Goal: Task Accomplishment & Management: Use online tool/utility

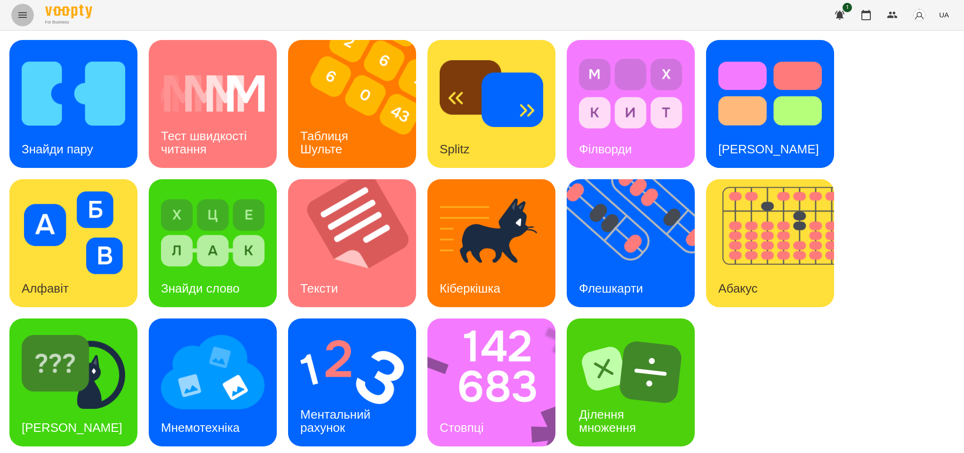
click at [23, 14] on icon "Menu" at bounding box center [22, 14] width 11 height 11
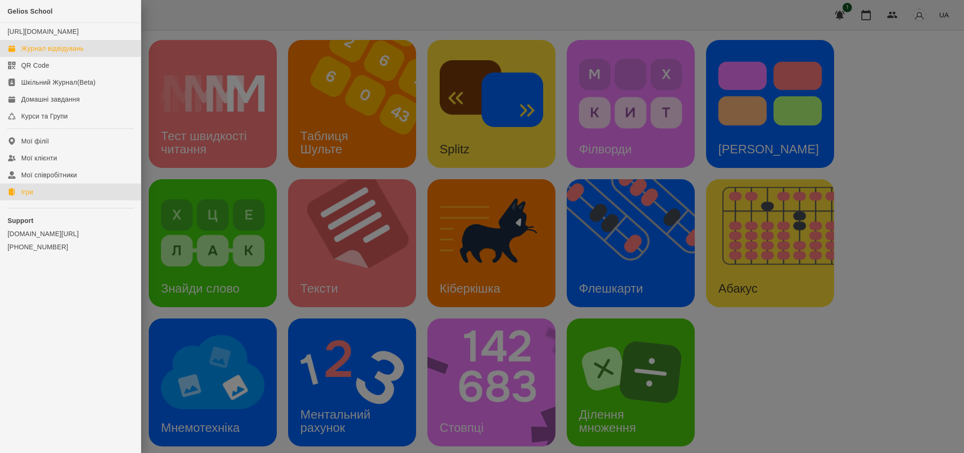
click at [57, 53] on div "Журнал відвідувань" at bounding box center [52, 48] width 63 height 9
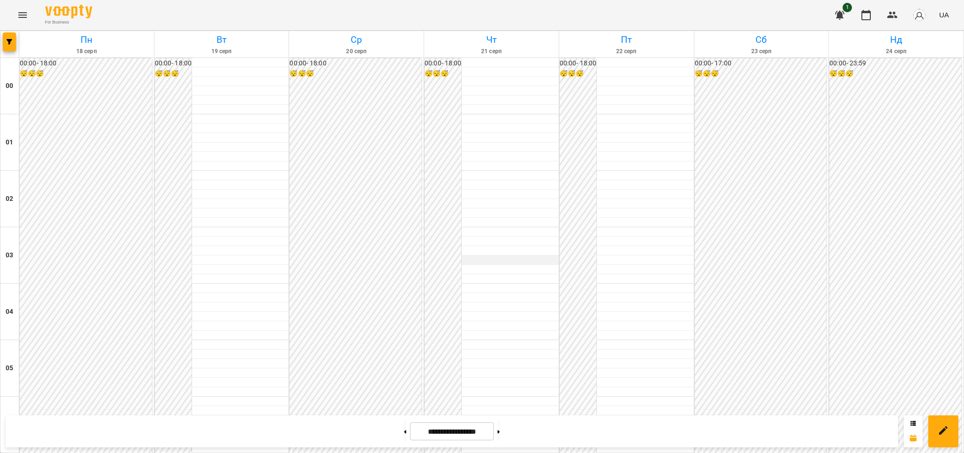
scroll to position [854, 0]
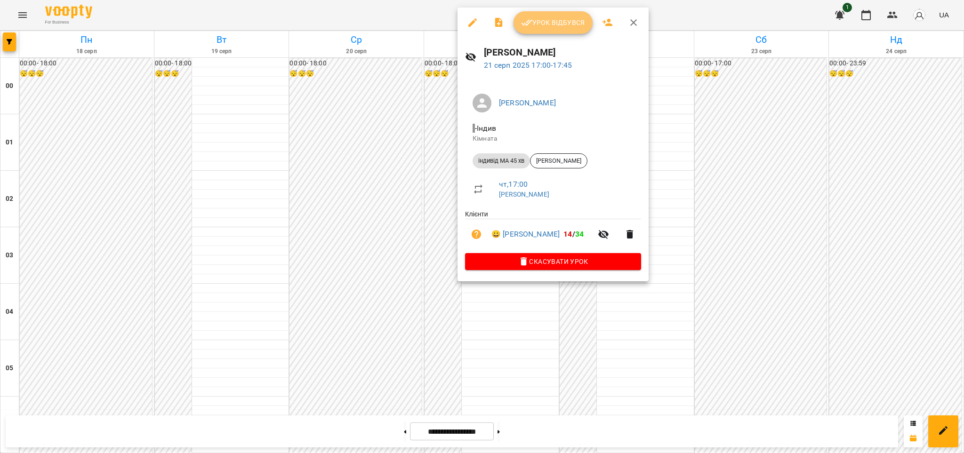
click at [553, 24] on span "Урок відбувся" at bounding box center [553, 22] width 64 height 11
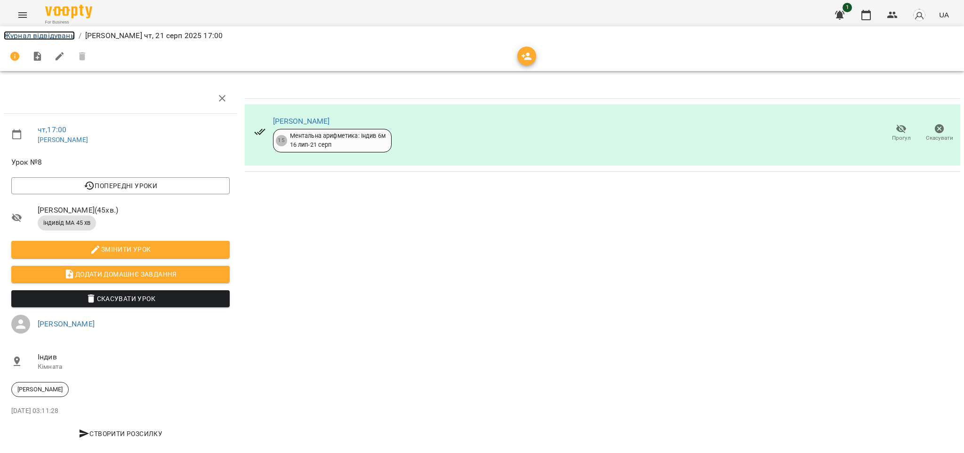
click at [57, 34] on link "Журнал відвідувань" at bounding box center [39, 35] width 71 height 9
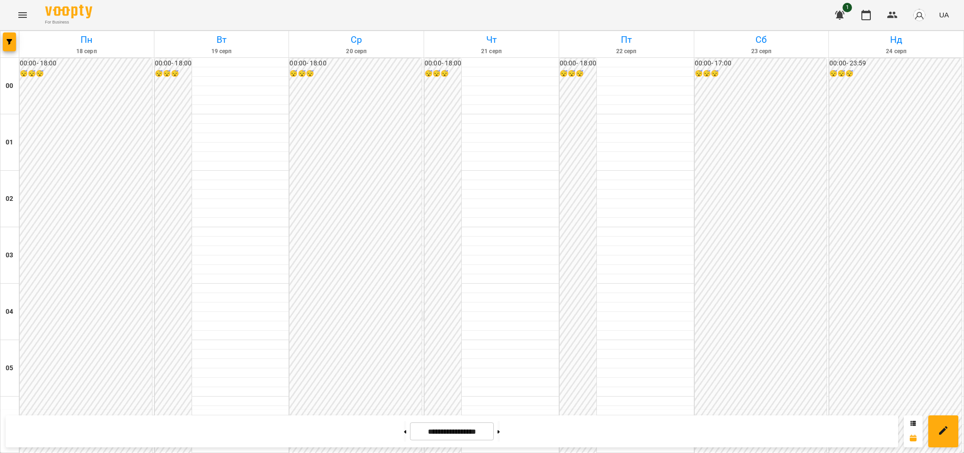
scroll to position [904, 0]
click at [26, 16] on icon "Menu" at bounding box center [22, 14] width 11 height 11
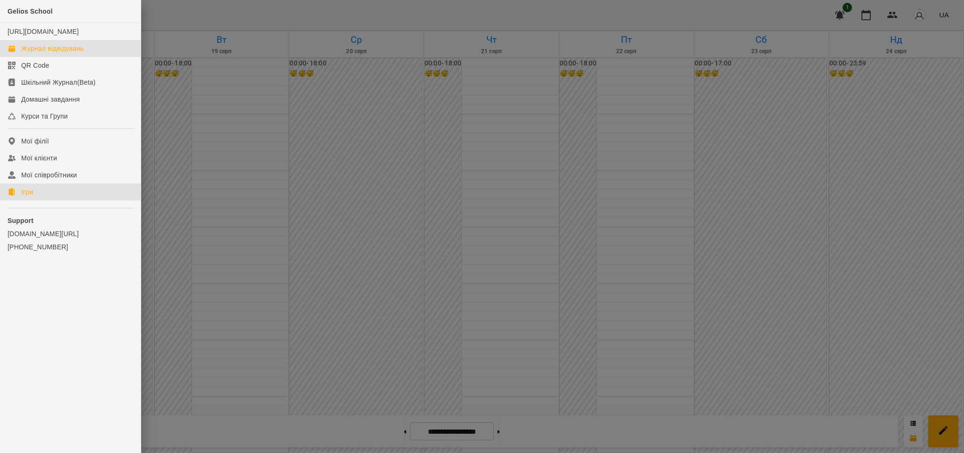
click at [28, 195] on div "Ігри" at bounding box center [27, 191] width 12 height 9
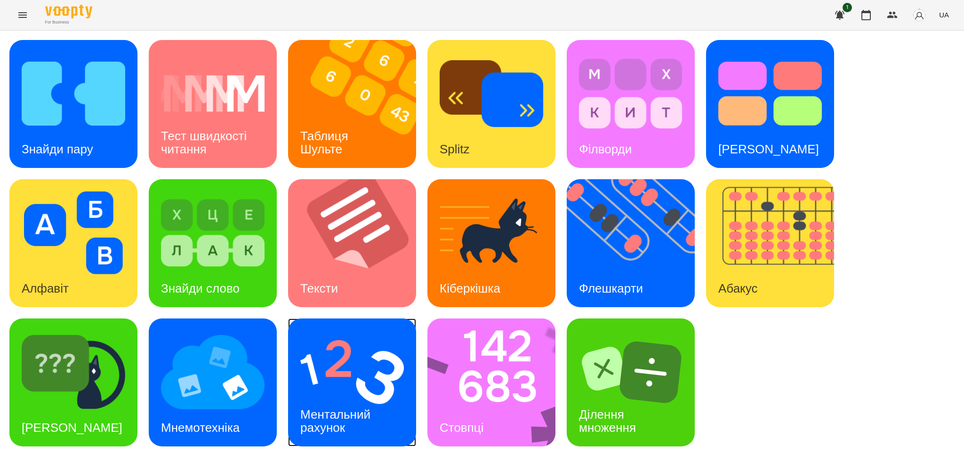
click at [344, 422] on h3 "Ментальний рахунок" at bounding box center [336, 420] width 73 height 27
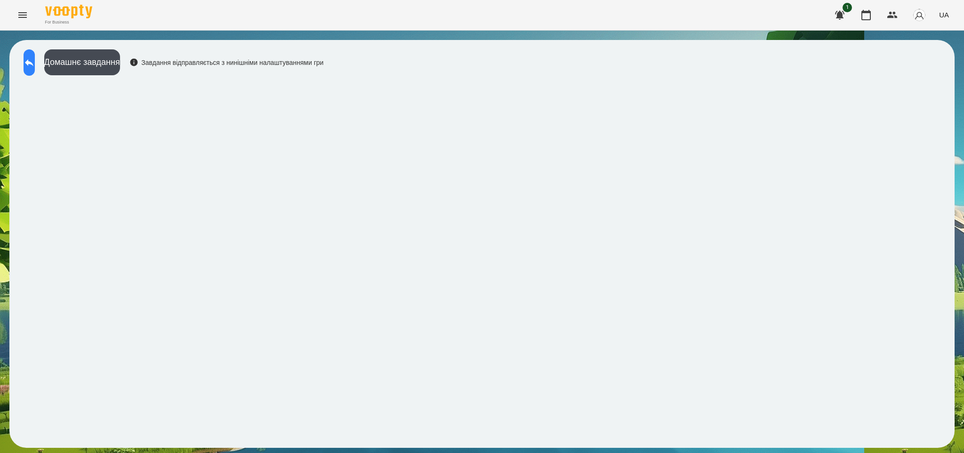
click at [33, 64] on icon at bounding box center [29, 62] width 11 height 11
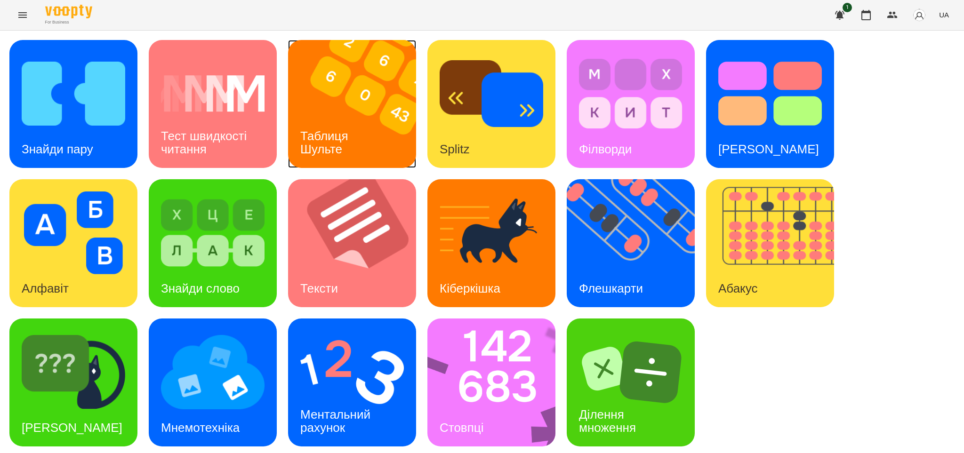
click at [392, 118] on img at bounding box center [358, 104] width 140 height 128
click at [467, 430] on h3 "Стовпці" at bounding box center [461, 428] width 44 height 14
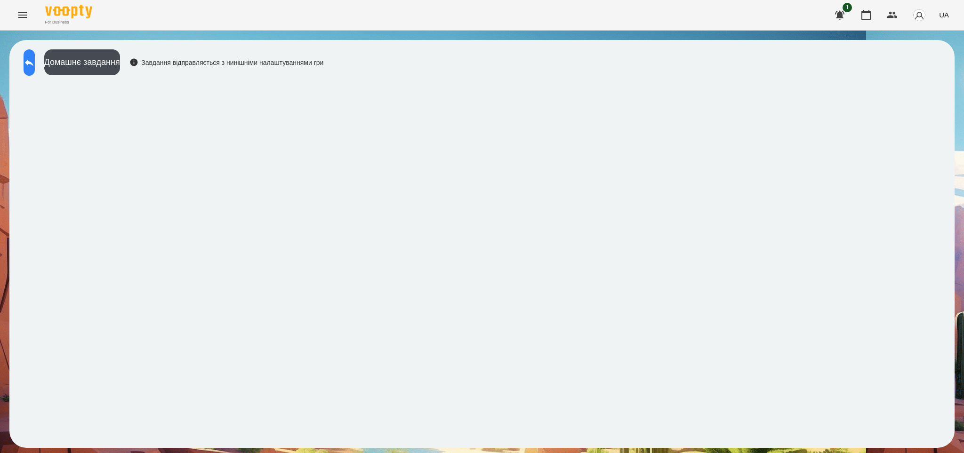
click at [35, 59] on icon at bounding box center [29, 62] width 11 height 11
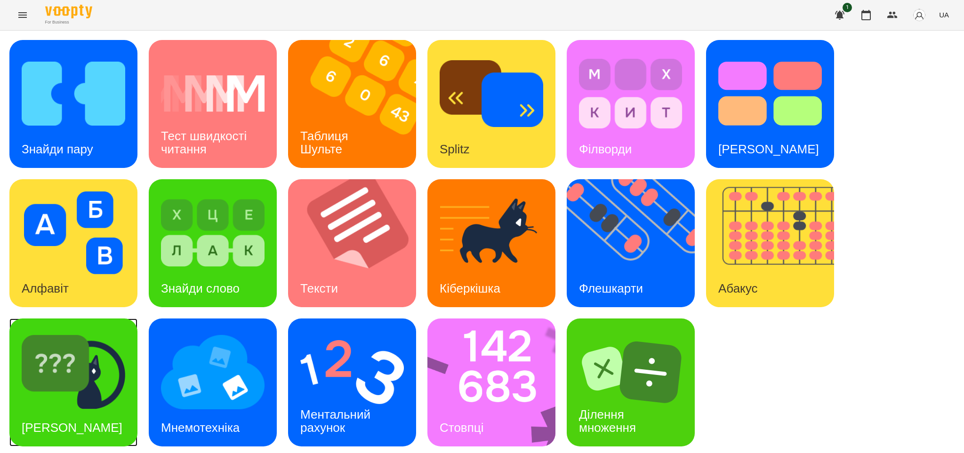
click at [84, 409] on div "[PERSON_NAME]" at bounding box center [71, 427] width 125 height 37
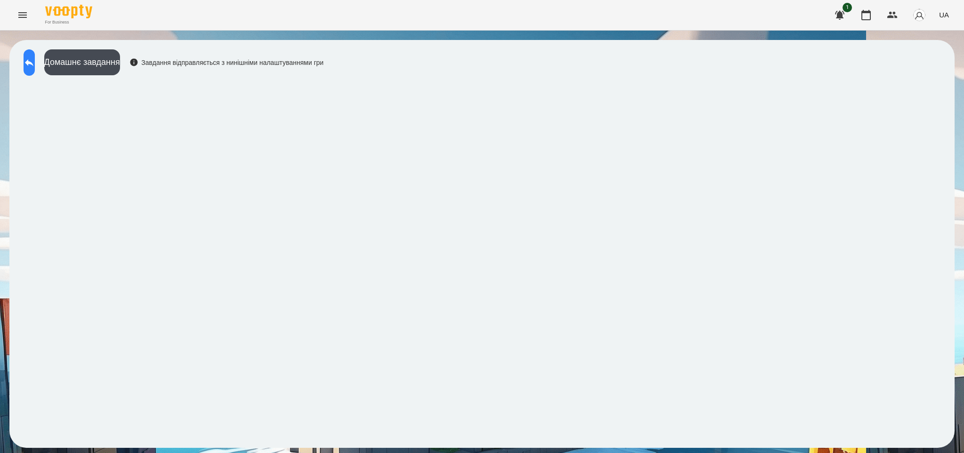
click at [35, 67] on icon at bounding box center [29, 62] width 11 height 11
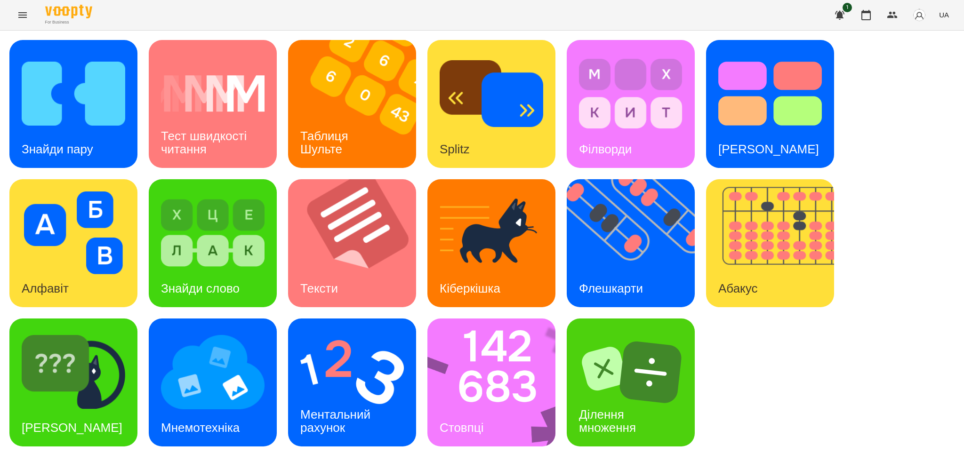
click at [19, 16] on icon "Menu" at bounding box center [22, 14] width 11 height 11
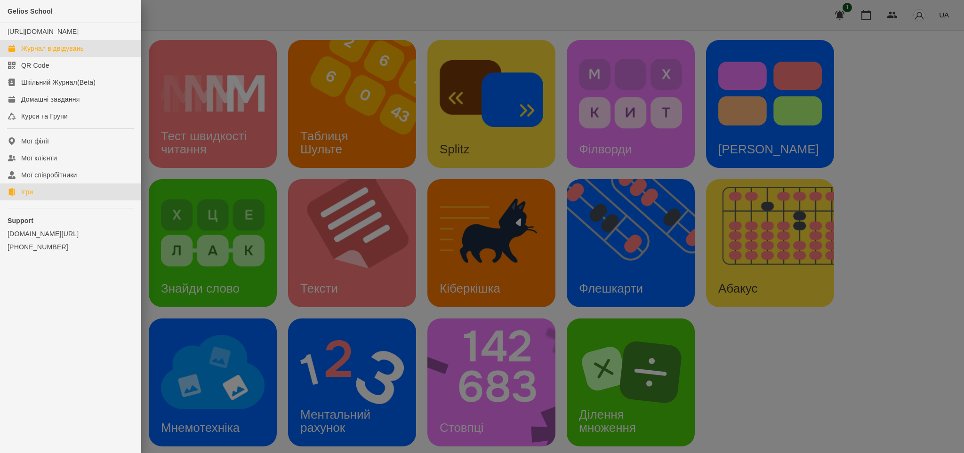
click at [61, 53] on div "Журнал відвідувань" at bounding box center [52, 48] width 63 height 9
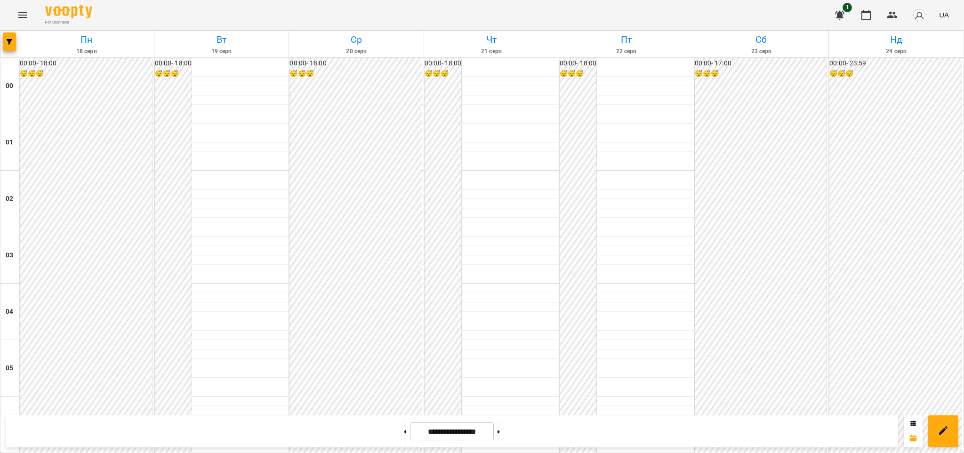
scroll to position [973, 0]
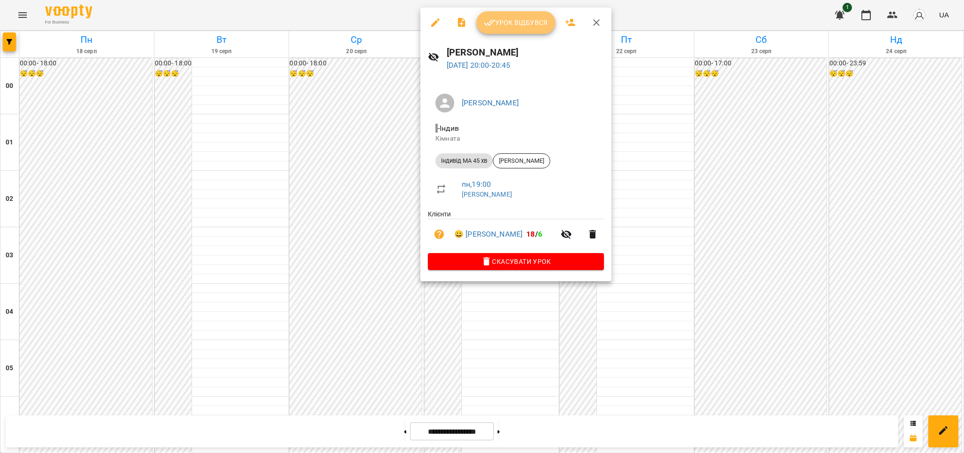
click at [524, 27] on span "Урок відбувся" at bounding box center [516, 22] width 64 height 11
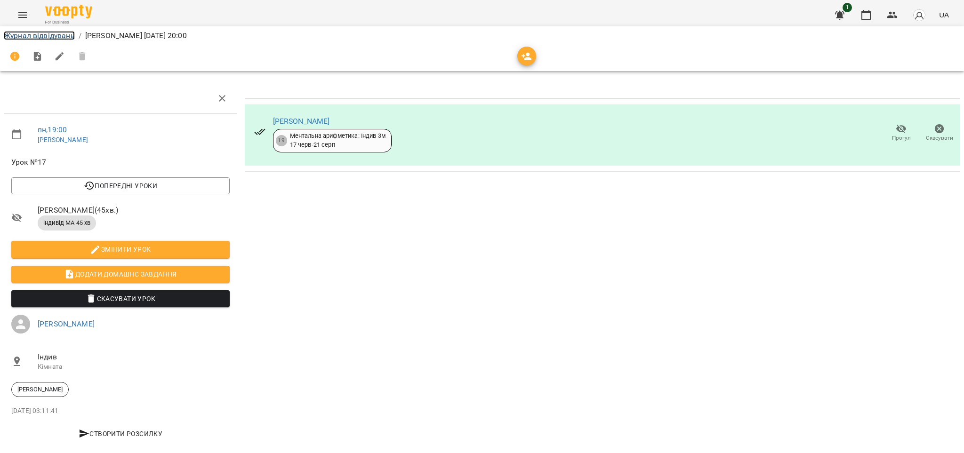
click at [31, 36] on link "Журнал відвідувань" at bounding box center [39, 35] width 71 height 9
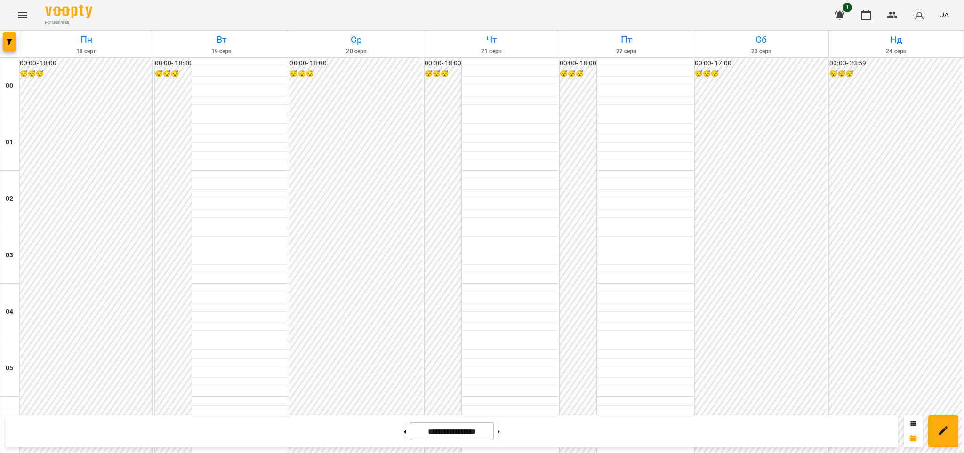
scroll to position [1002, 0]
click at [24, 14] on icon "Menu" at bounding box center [22, 14] width 11 height 11
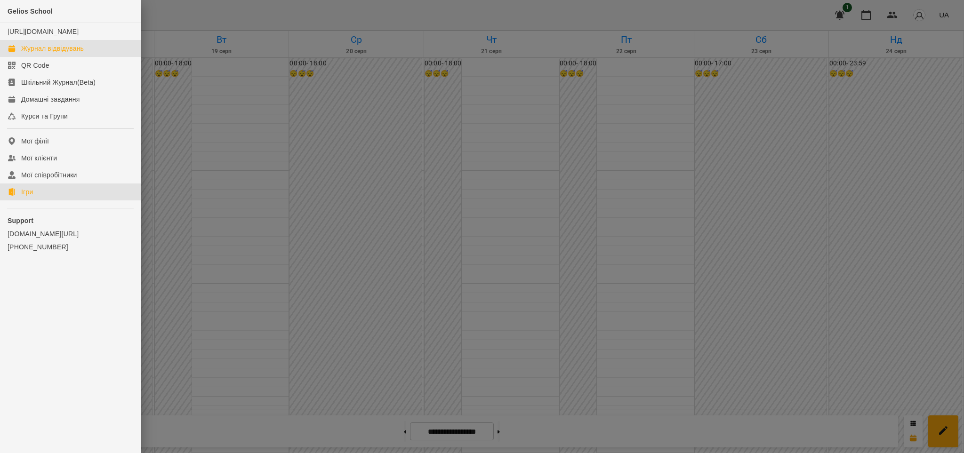
click at [33, 194] on div "Ігри" at bounding box center [27, 191] width 12 height 9
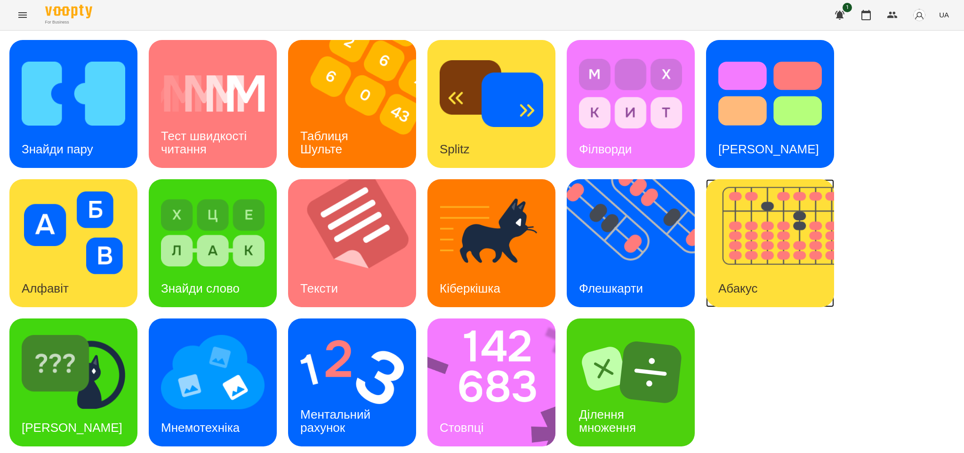
click at [758, 249] on img at bounding box center [776, 243] width 140 height 128
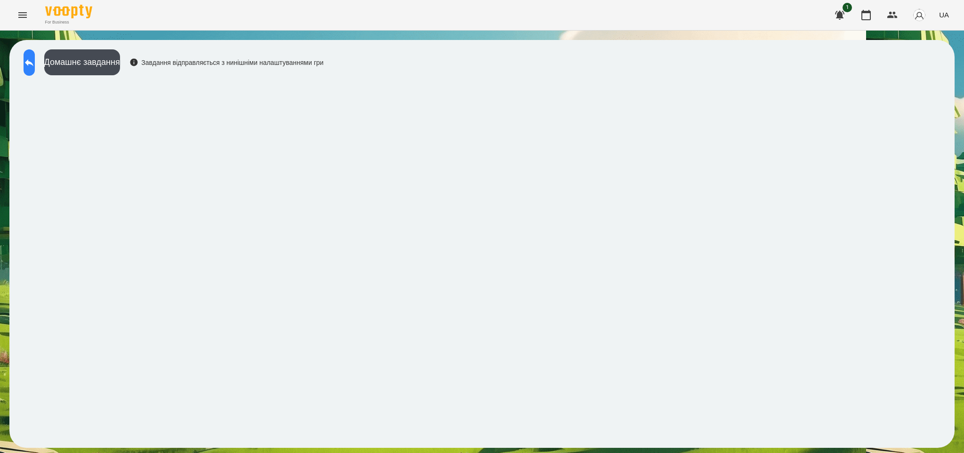
click at [35, 60] on icon at bounding box center [29, 62] width 11 height 11
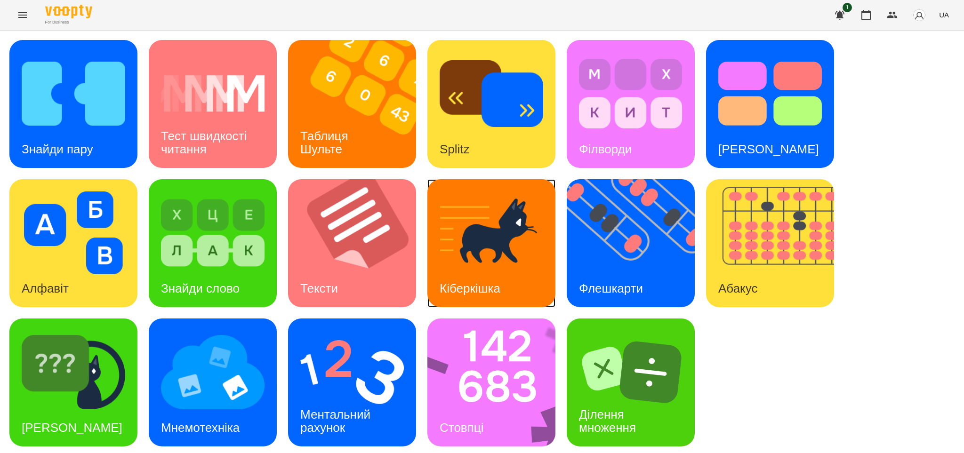
click at [493, 248] on img at bounding box center [491, 232] width 104 height 83
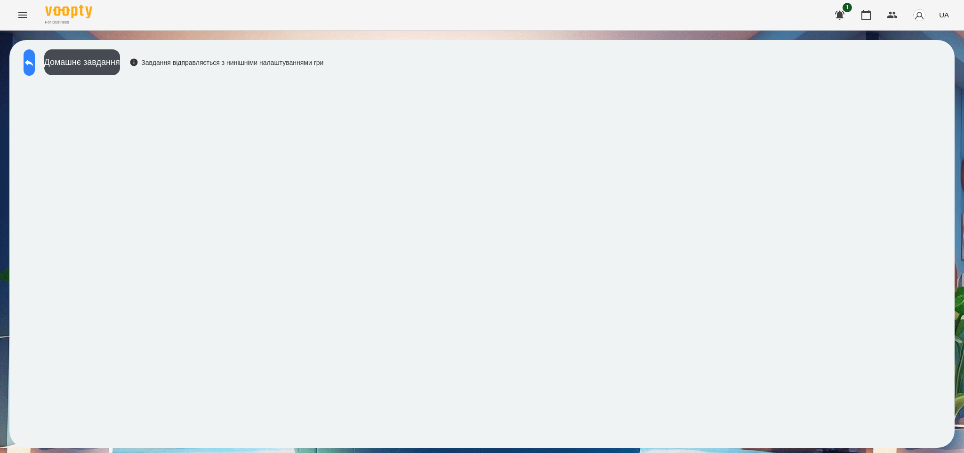
click at [35, 64] on icon at bounding box center [29, 62] width 11 height 11
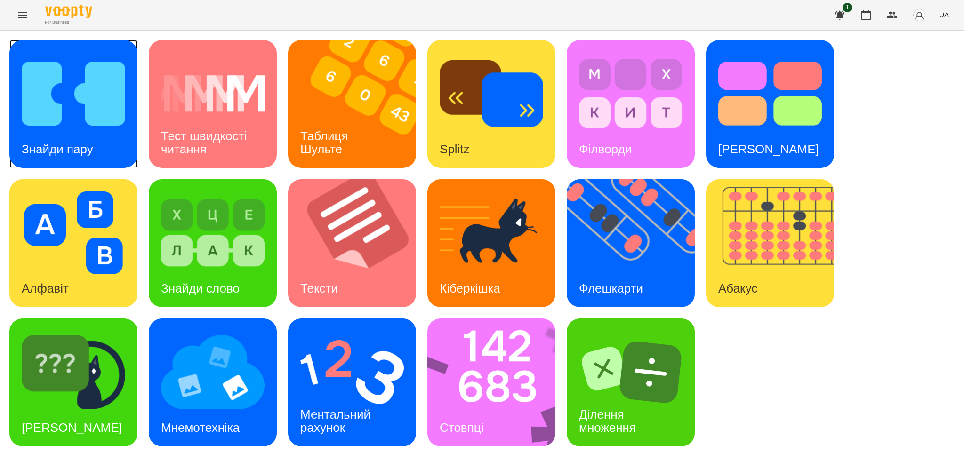
click at [76, 143] on h3 "Знайди пару" at bounding box center [58, 149] width 72 height 14
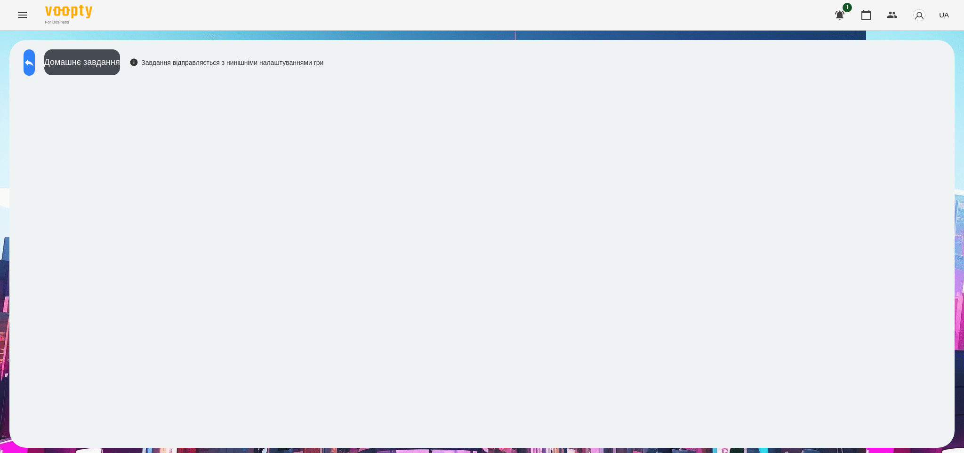
click at [32, 62] on icon at bounding box center [29, 62] width 11 height 11
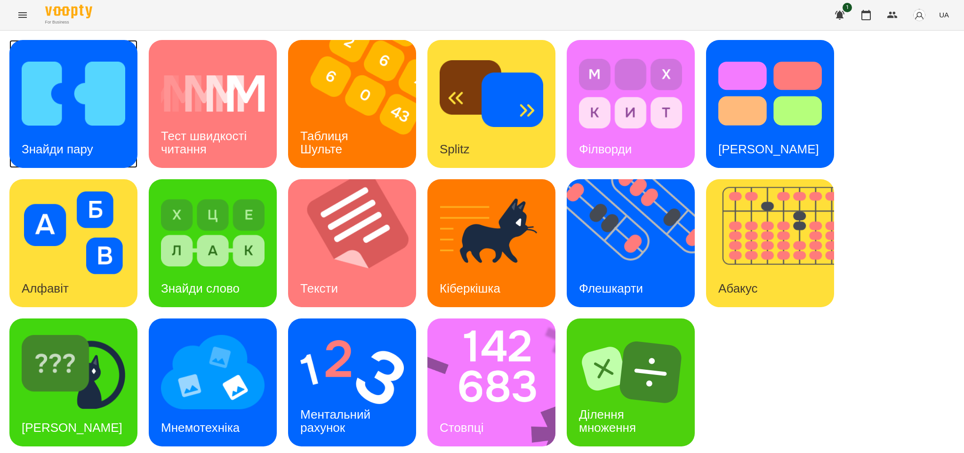
click at [76, 116] on img at bounding box center [74, 93] width 104 height 83
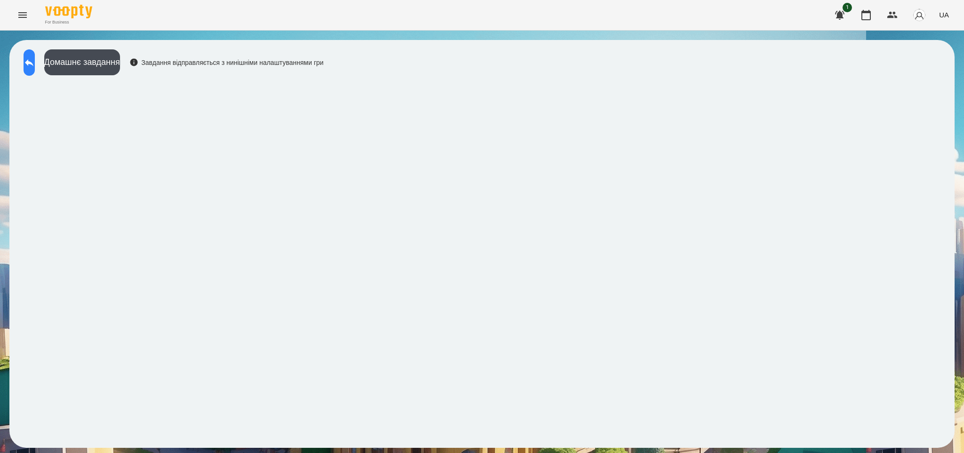
click at [33, 67] on icon at bounding box center [29, 62] width 11 height 11
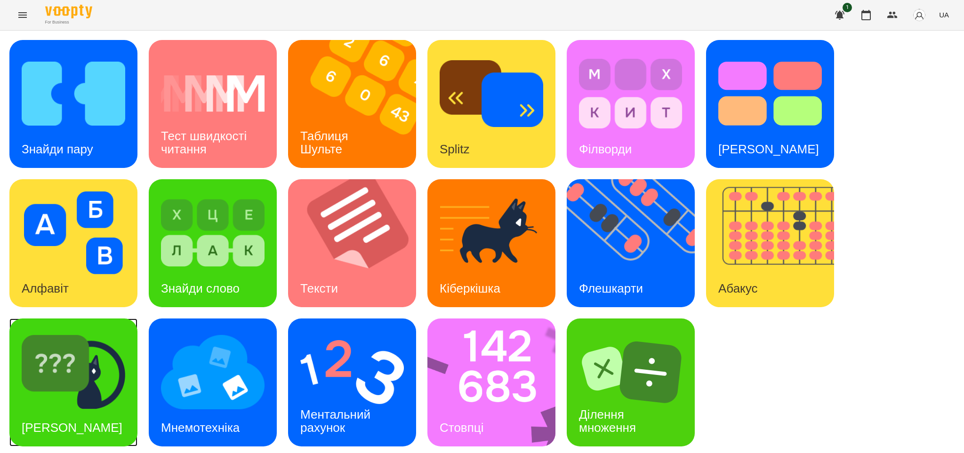
click at [91, 409] on div "[PERSON_NAME]" at bounding box center [71, 427] width 125 height 37
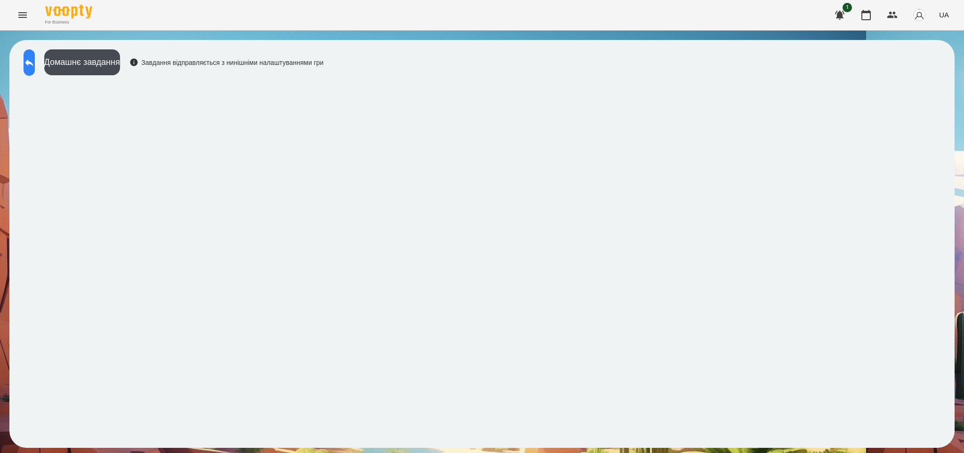
click at [35, 64] on icon at bounding box center [29, 62] width 11 height 11
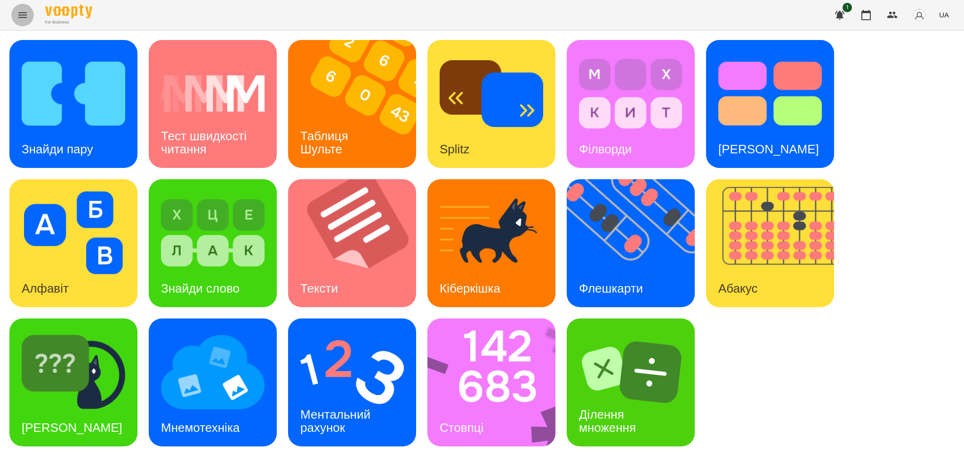
click at [20, 16] on icon "Menu" at bounding box center [22, 14] width 11 height 11
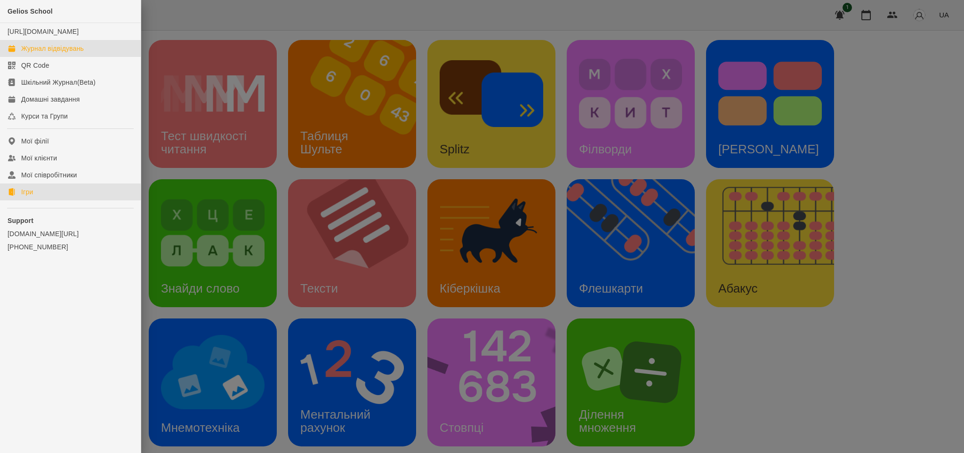
click at [77, 53] on div "Журнал відвідувань" at bounding box center [52, 48] width 63 height 9
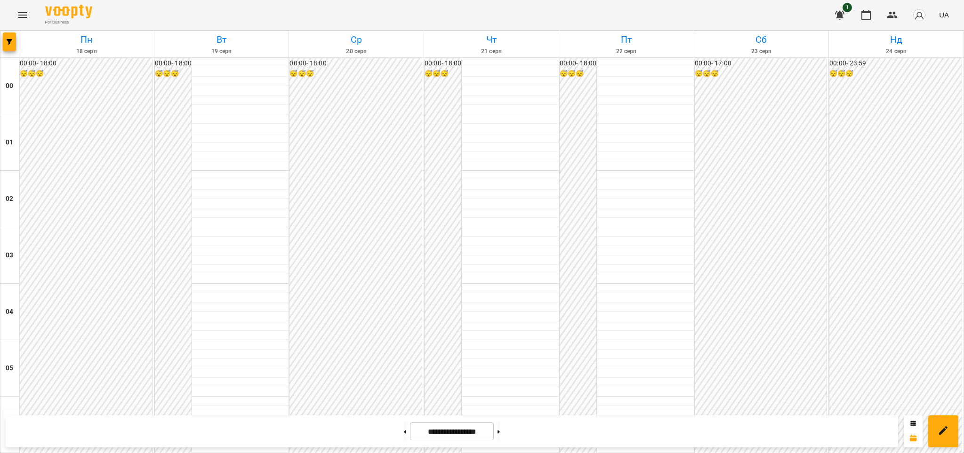
scroll to position [942, 0]
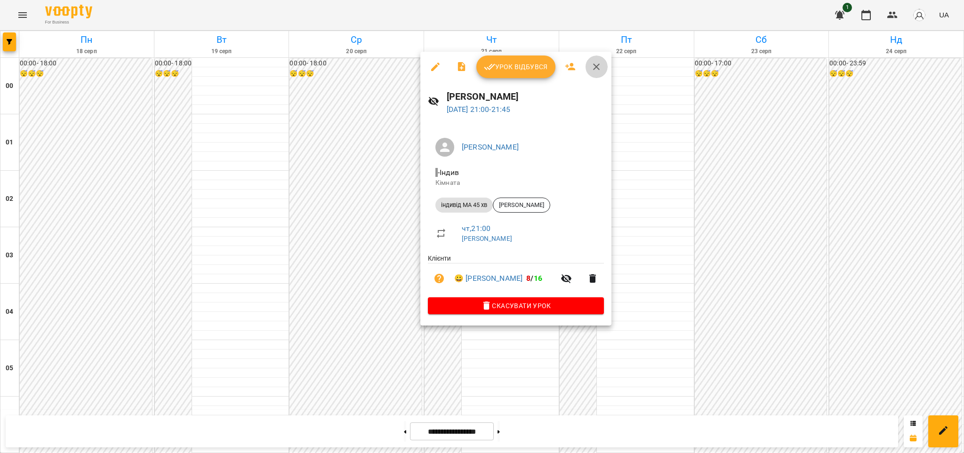
click at [593, 65] on icon "button" at bounding box center [596, 67] width 7 height 7
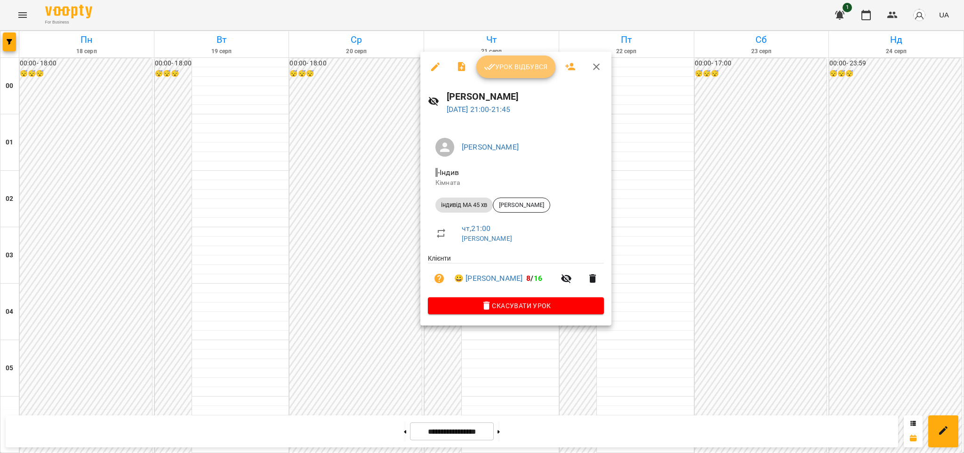
click at [508, 77] on button "Урок відбувся" at bounding box center [515, 67] width 79 height 23
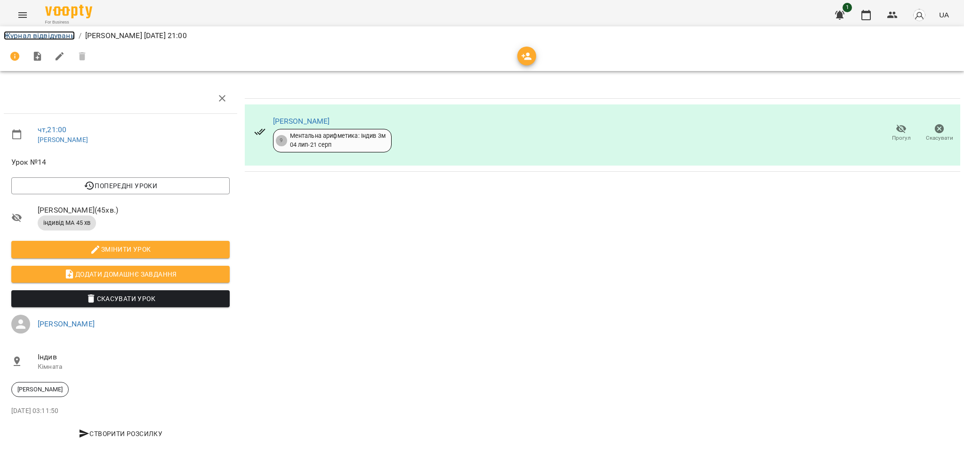
click at [39, 34] on link "Журнал відвідувань" at bounding box center [39, 35] width 71 height 9
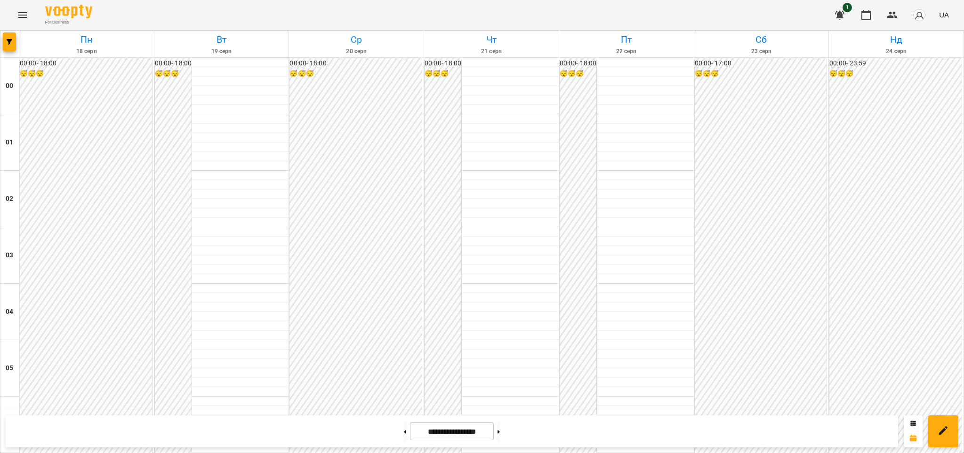
scroll to position [942, 0]
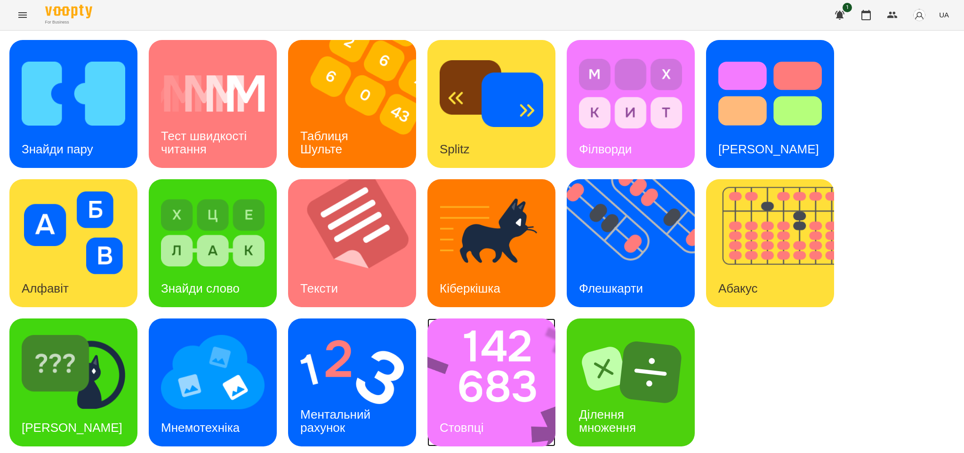
click at [460, 415] on div "Стовпці" at bounding box center [461, 427] width 68 height 37
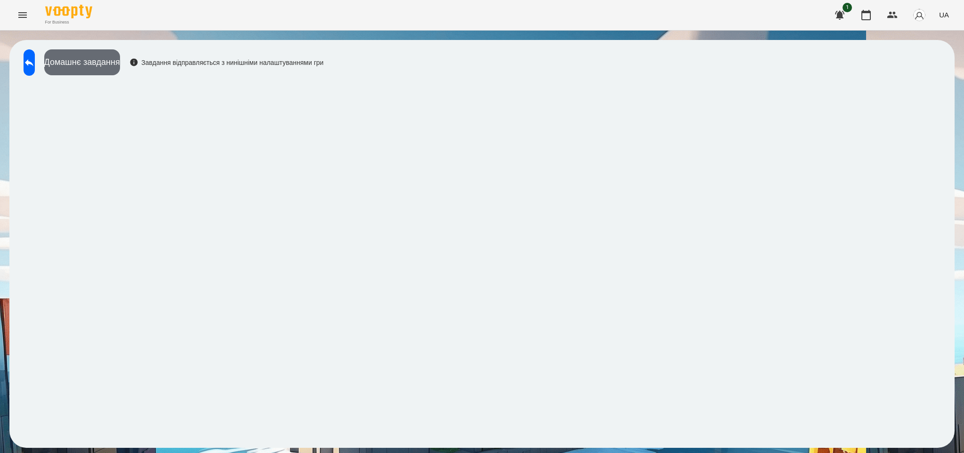
click at [120, 65] on button "Домашнє завдання" at bounding box center [82, 62] width 76 height 26
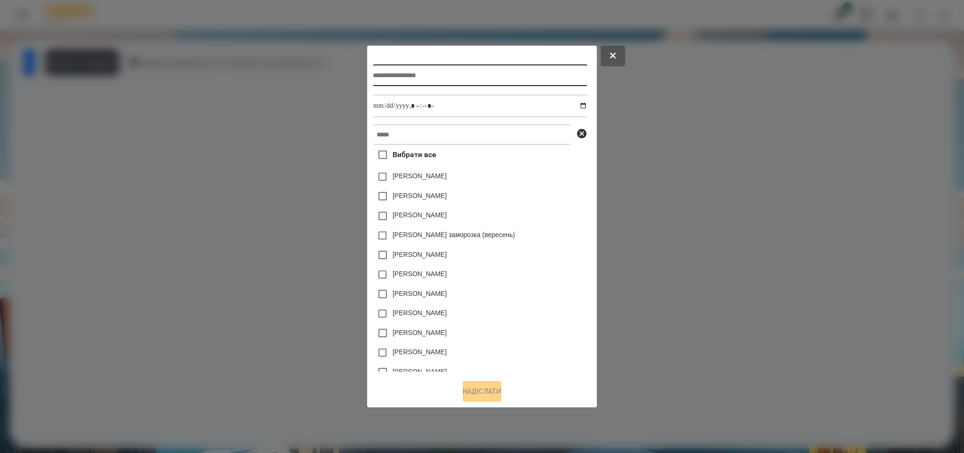
click at [373, 73] on input "text" at bounding box center [480, 75] width 214 height 22
type input "*"
type input "*******"
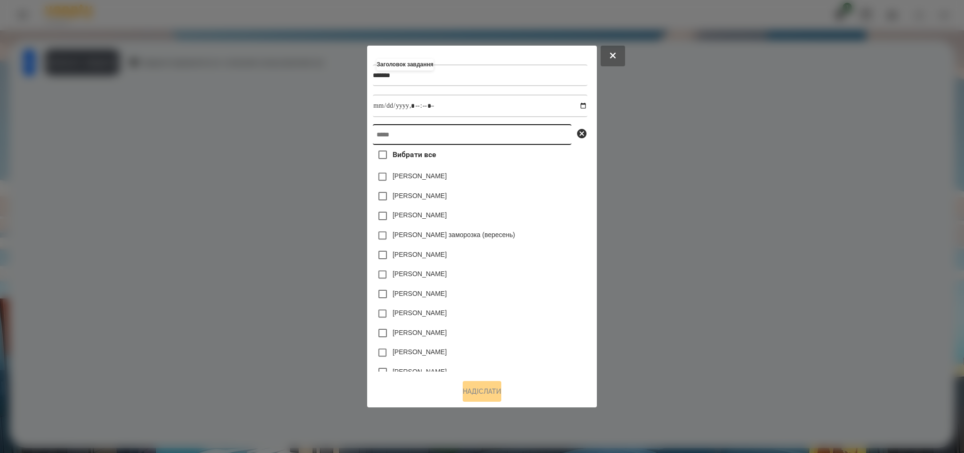
click at [373, 135] on input "text" at bounding box center [472, 134] width 199 height 21
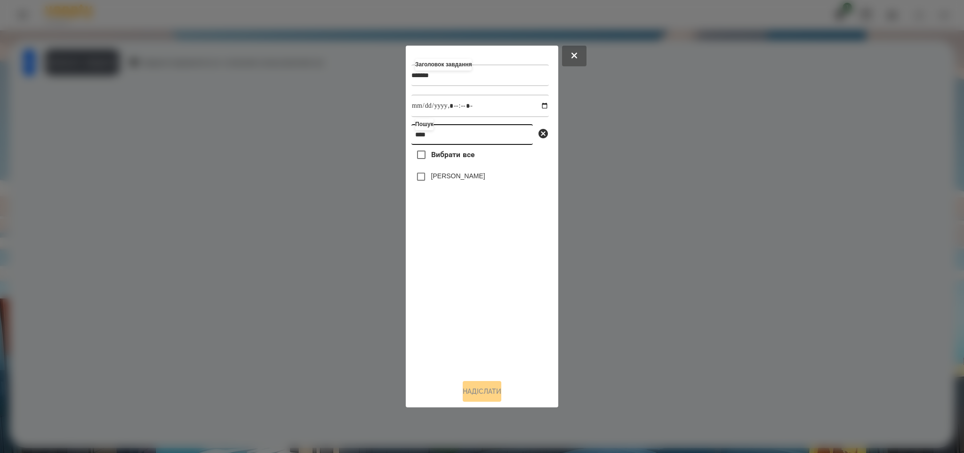
type input "****"
click at [535, 104] on input "datetime-local" at bounding box center [479, 106] width 137 height 23
type input "**********"
click at [465, 392] on button "Надіслати" at bounding box center [481, 391] width 39 height 21
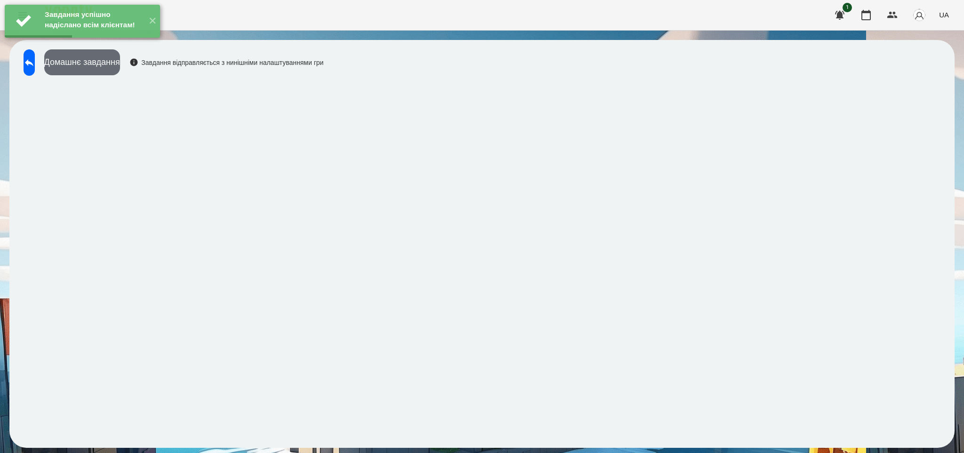
click at [113, 64] on button "Домашнє завдання" at bounding box center [82, 62] width 76 height 26
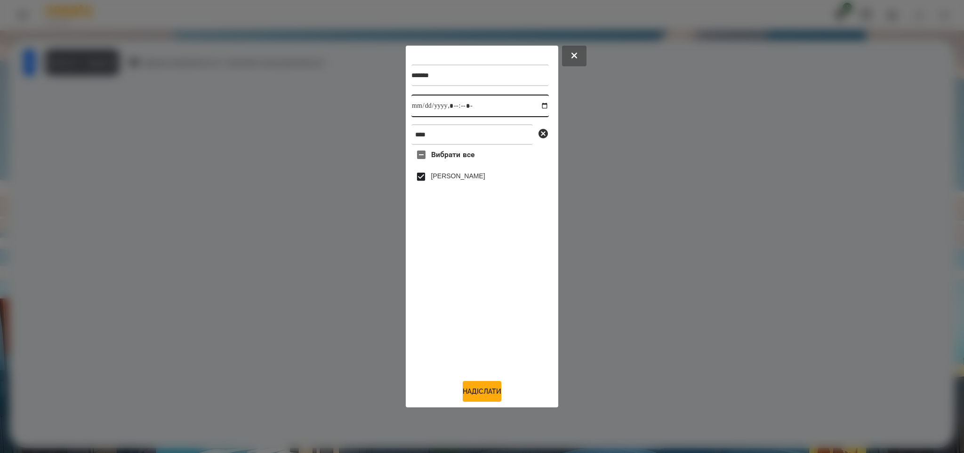
click at [534, 108] on input "datetime-local" at bounding box center [479, 106] width 137 height 23
type input "**********"
click at [468, 392] on button "Надіслати" at bounding box center [481, 391] width 39 height 21
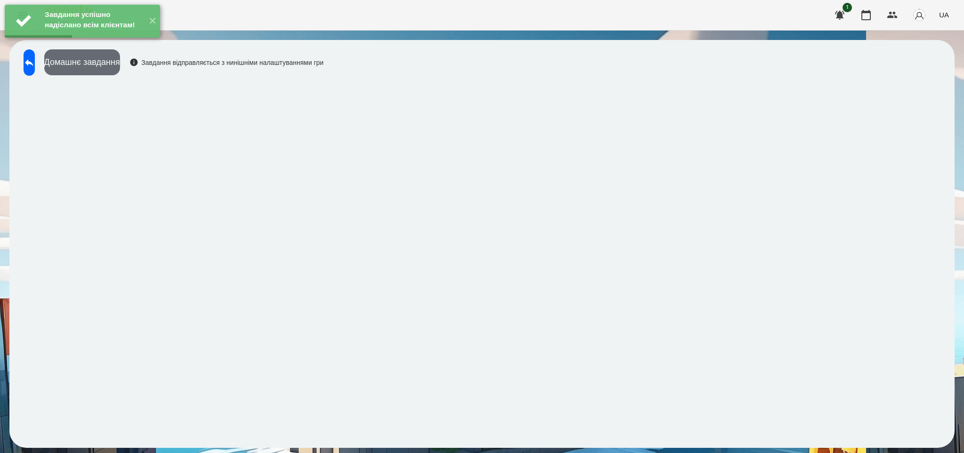
click at [120, 63] on button "Домашнє завдання" at bounding box center [82, 62] width 76 height 26
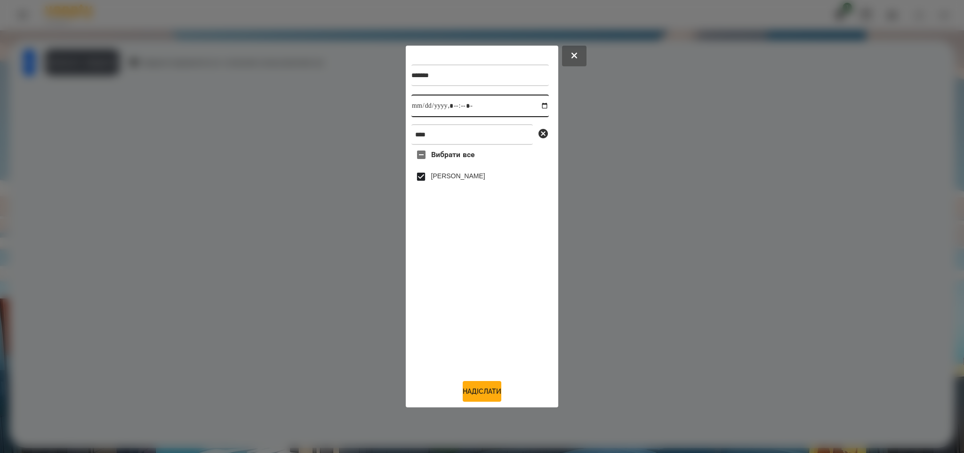
click at [537, 104] on input "datetime-local" at bounding box center [479, 106] width 137 height 23
type input "**********"
click at [465, 391] on button "Надіслати" at bounding box center [481, 391] width 39 height 21
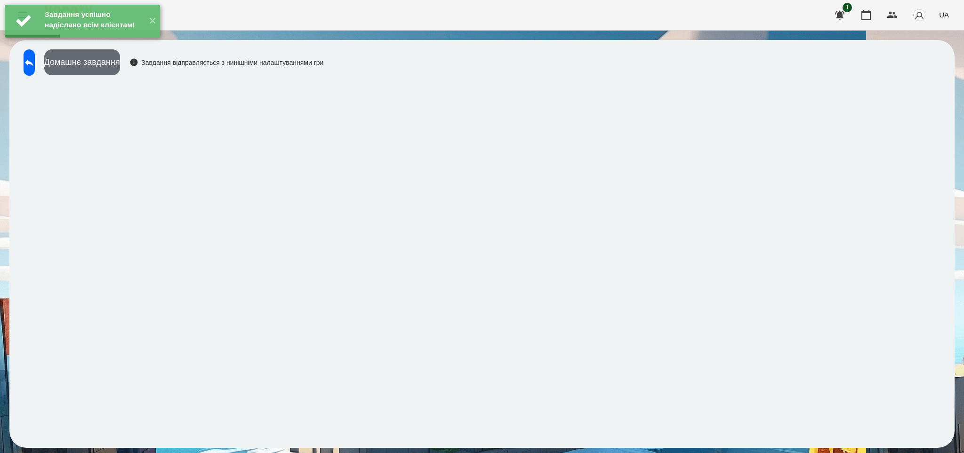
click at [120, 61] on button "Домашнє завдання" at bounding box center [82, 62] width 76 height 26
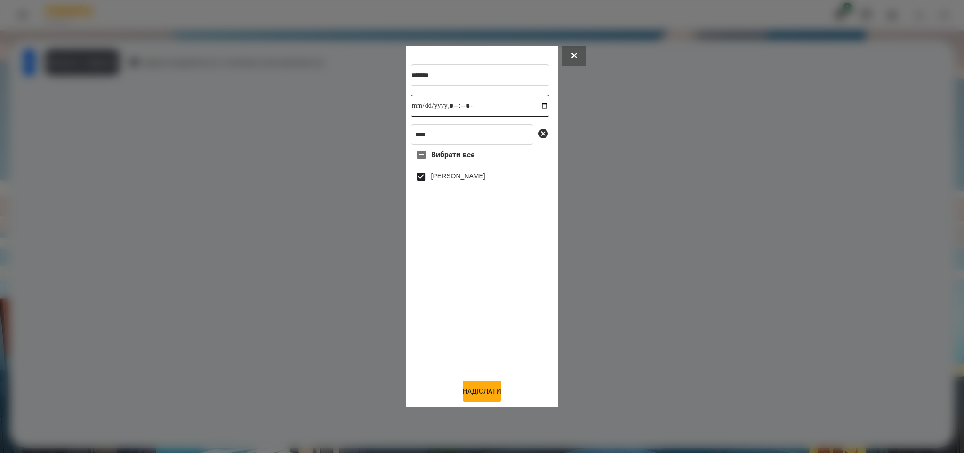
click at [535, 104] on input "datetime-local" at bounding box center [479, 106] width 137 height 23
type input "**********"
click at [467, 390] on button "Надіслати" at bounding box center [481, 391] width 39 height 21
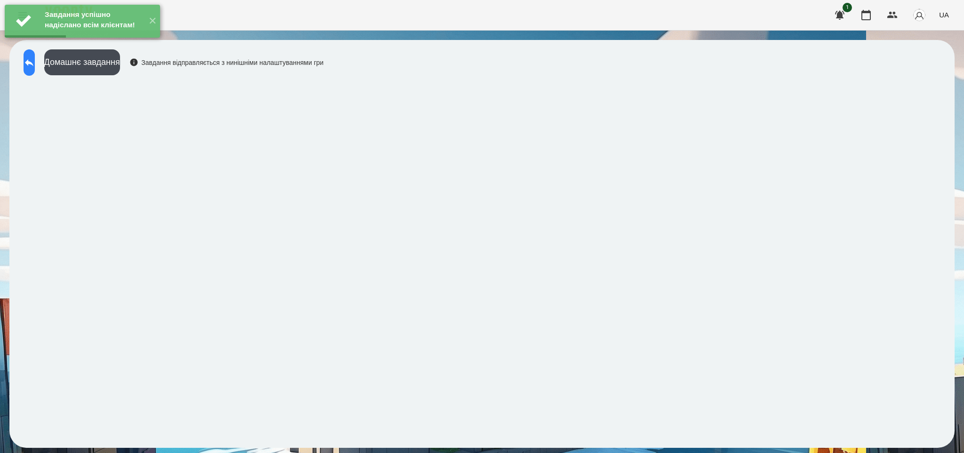
click at [35, 57] on icon at bounding box center [29, 62] width 11 height 11
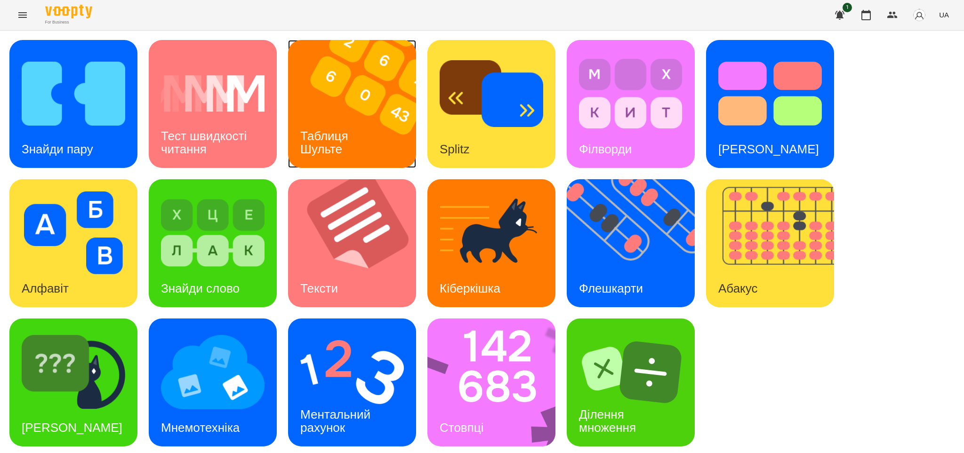
click at [334, 118] on div "Таблиця Шульте" at bounding box center [326, 143] width 76 height 50
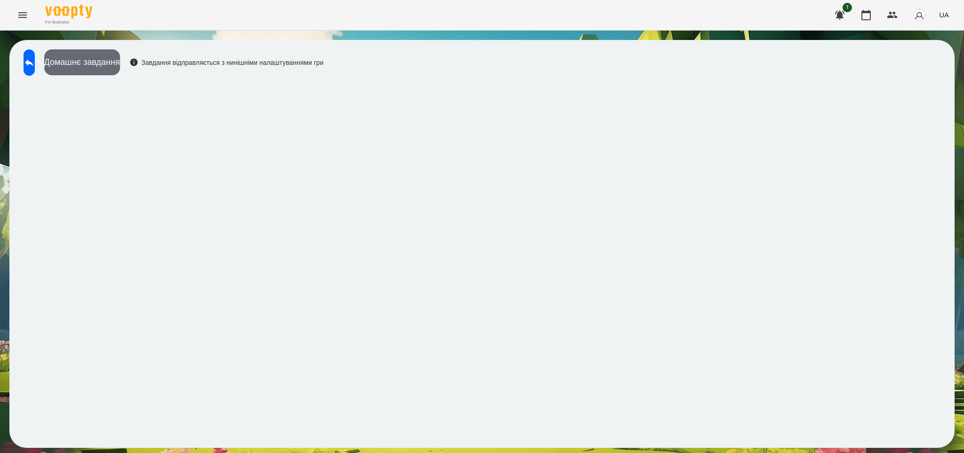
click at [120, 58] on button "Домашнє завдання" at bounding box center [82, 62] width 76 height 26
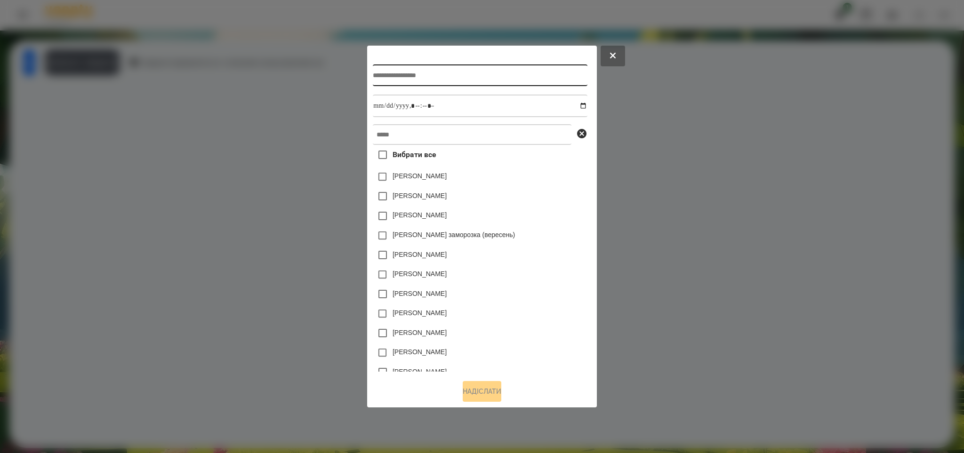
click at [374, 75] on input "text" at bounding box center [480, 75] width 214 height 22
type input "**"
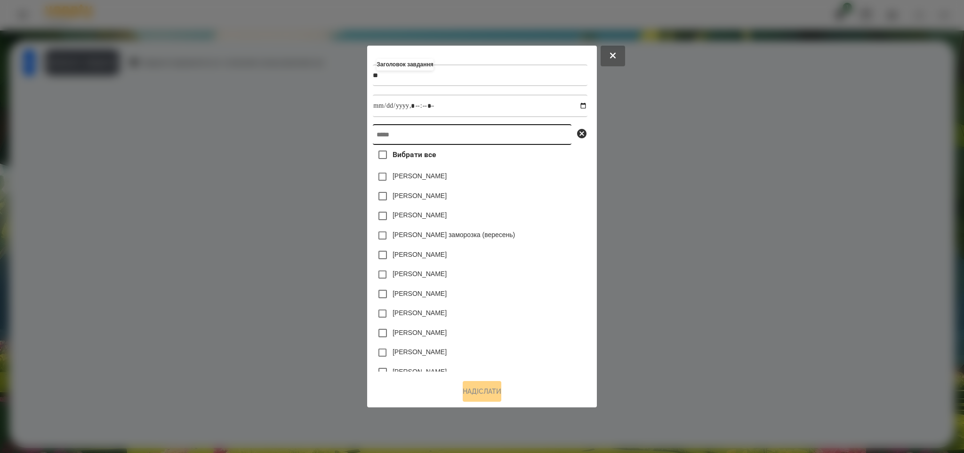
click at [373, 133] on input "text" at bounding box center [472, 134] width 199 height 21
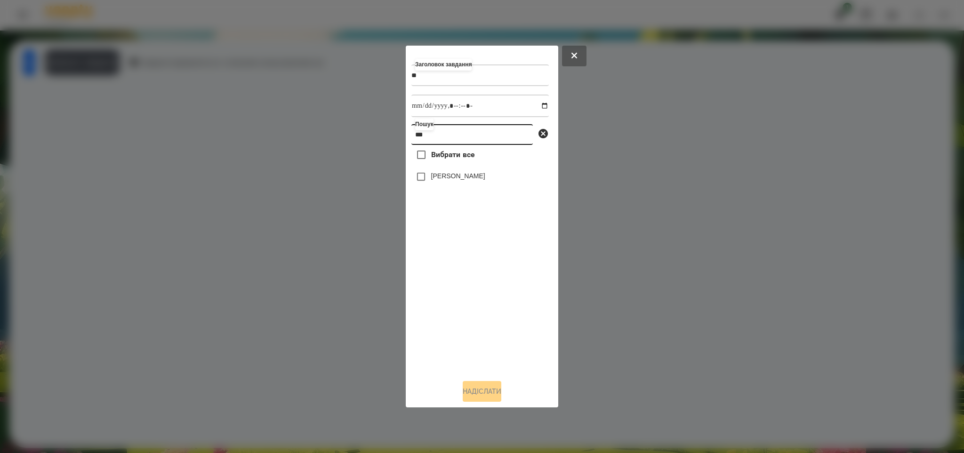
type input "***"
click at [538, 104] on input "datetime-local" at bounding box center [479, 106] width 137 height 23
type input "**********"
click at [474, 393] on button "Надіслати" at bounding box center [481, 391] width 39 height 21
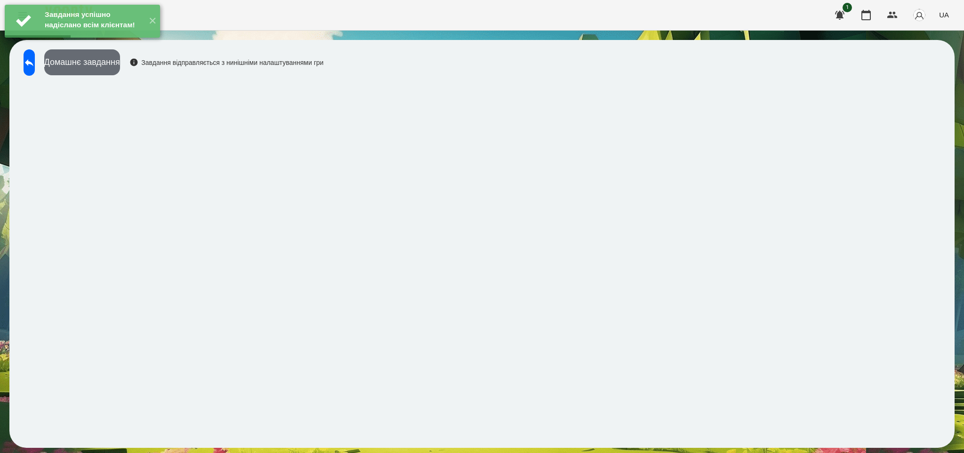
click at [120, 61] on button "Домашнє завдання" at bounding box center [82, 62] width 76 height 26
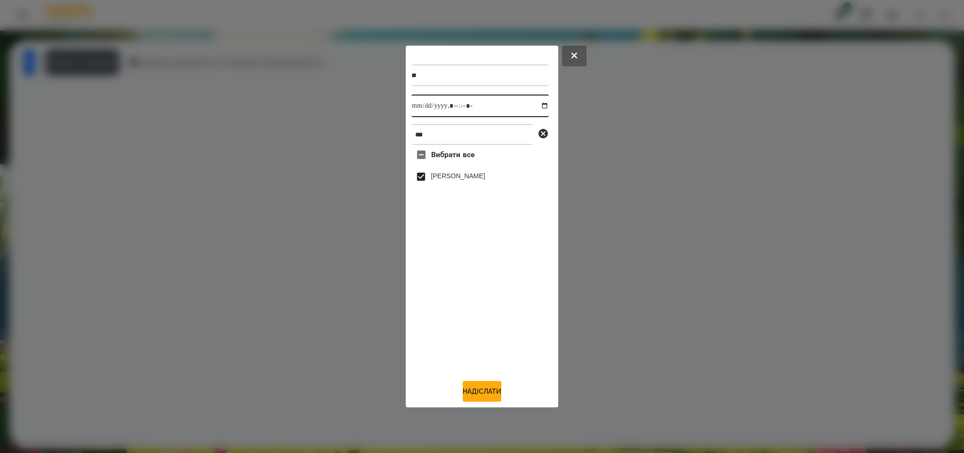
click at [536, 104] on input "datetime-local" at bounding box center [479, 106] width 137 height 23
type input "**********"
click at [480, 393] on button "Надіслати" at bounding box center [481, 391] width 39 height 21
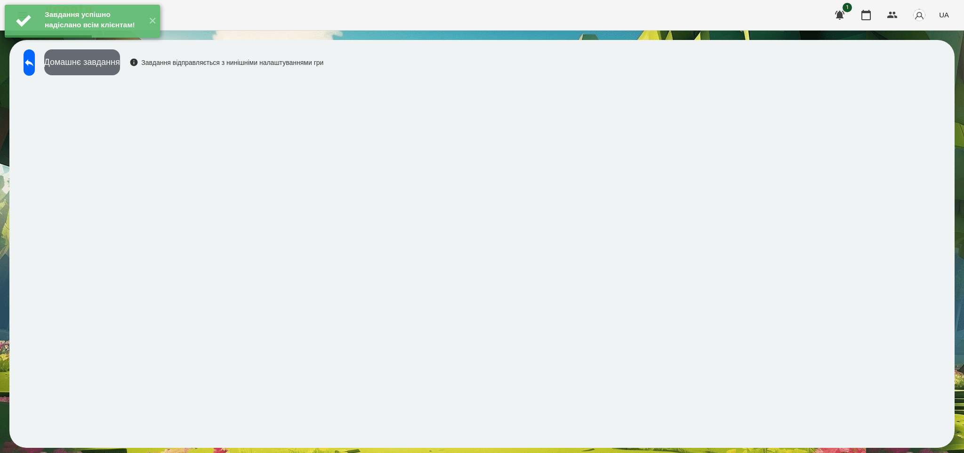
click at [120, 59] on button "Домашнє завдання" at bounding box center [82, 62] width 76 height 26
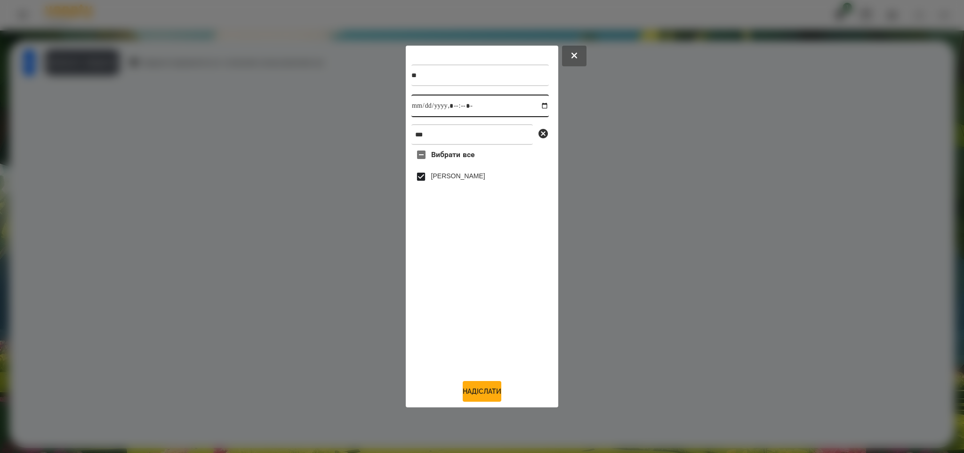
click at [533, 105] on input "datetime-local" at bounding box center [479, 106] width 137 height 23
type input "**********"
click at [462, 394] on button "Надіслати" at bounding box center [481, 391] width 39 height 21
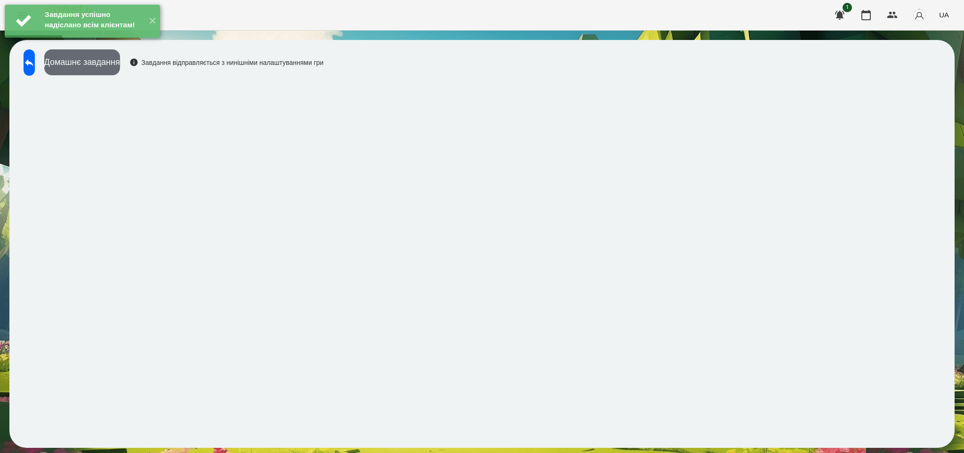
click at [120, 64] on button "Домашнє завдання" at bounding box center [82, 62] width 76 height 26
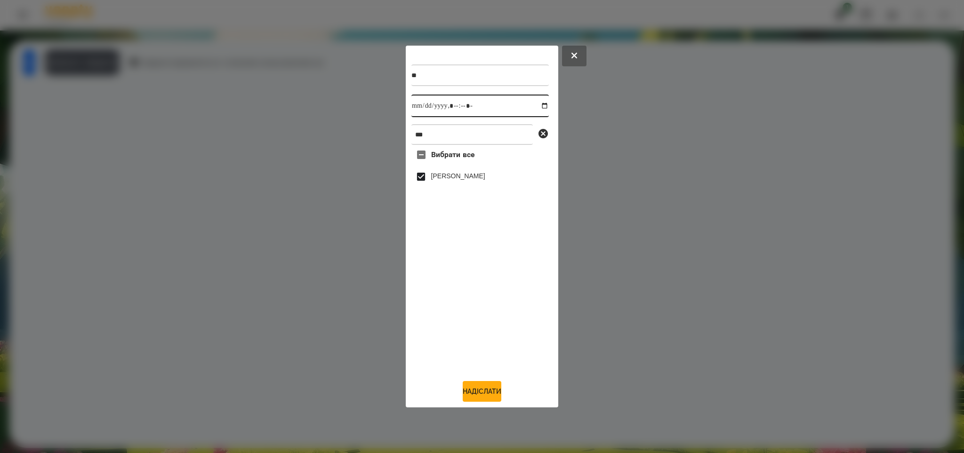
click at [537, 105] on input "datetime-local" at bounding box center [479, 106] width 137 height 23
type input "**********"
click at [468, 394] on button "Надіслати" at bounding box center [481, 391] width 39 height 21
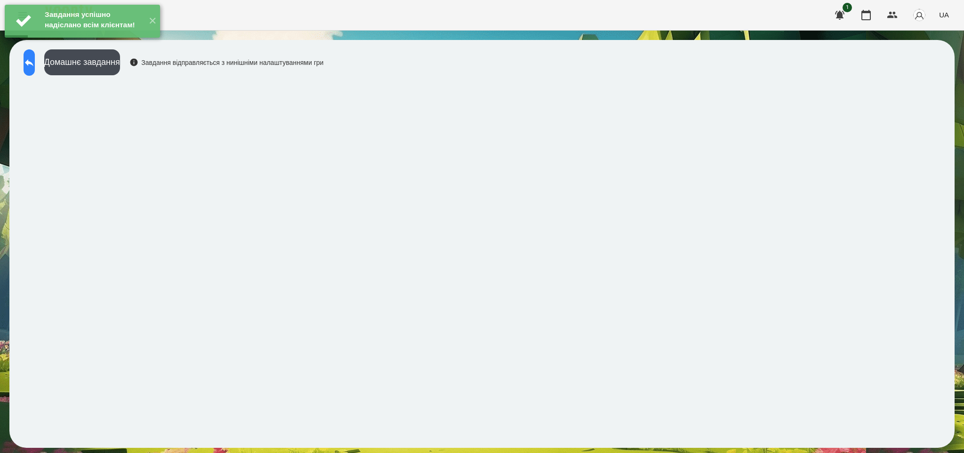
click at [35, 69] on button at bounding box center [29, 62] width 11 height 26
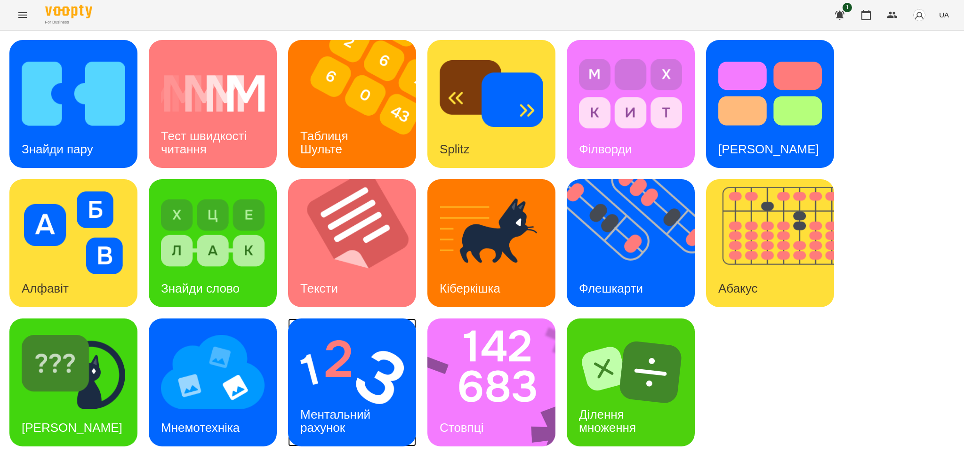
click at [351, 409] on h3 "Ментальний рахунок" at bounding box center [336, 420] width 73 height 27
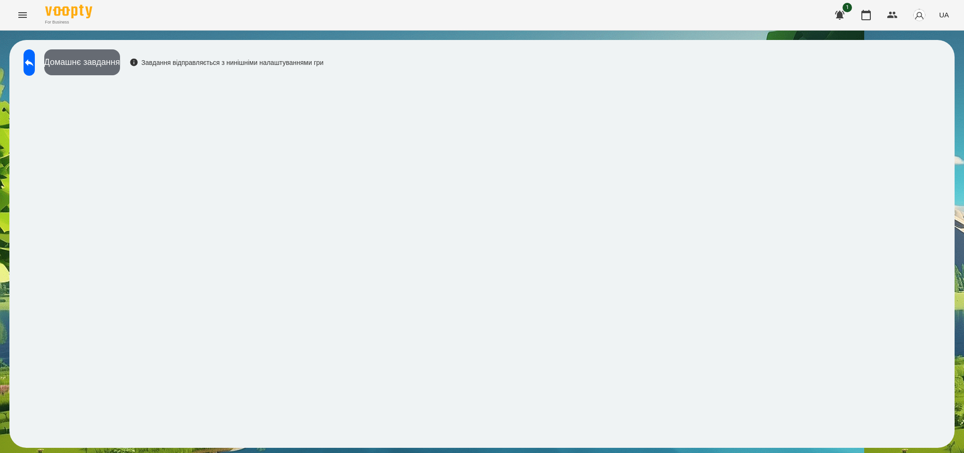
click at [120, 60] on button "Домашнє завдання" at bounding box center [82, 62] width 76 height 26
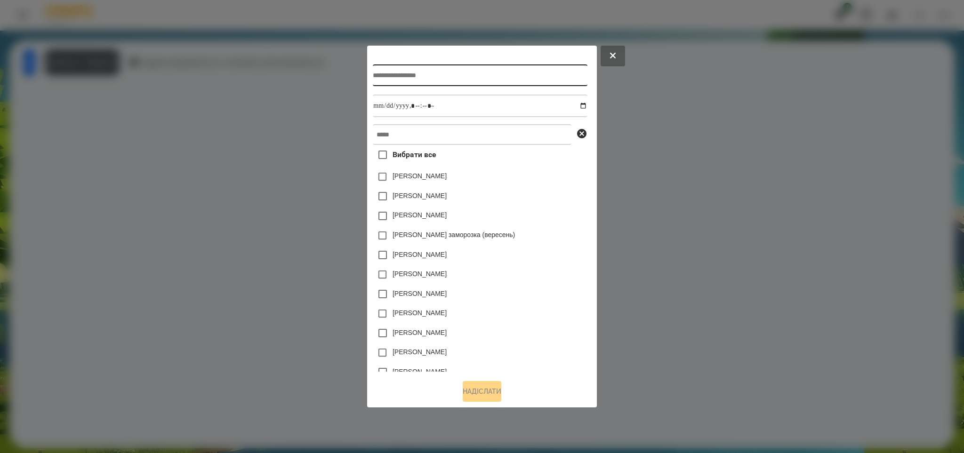
click at [373, 73] on input "text" at bounding box center [480, 75] width 214 height 22
type input "**********"
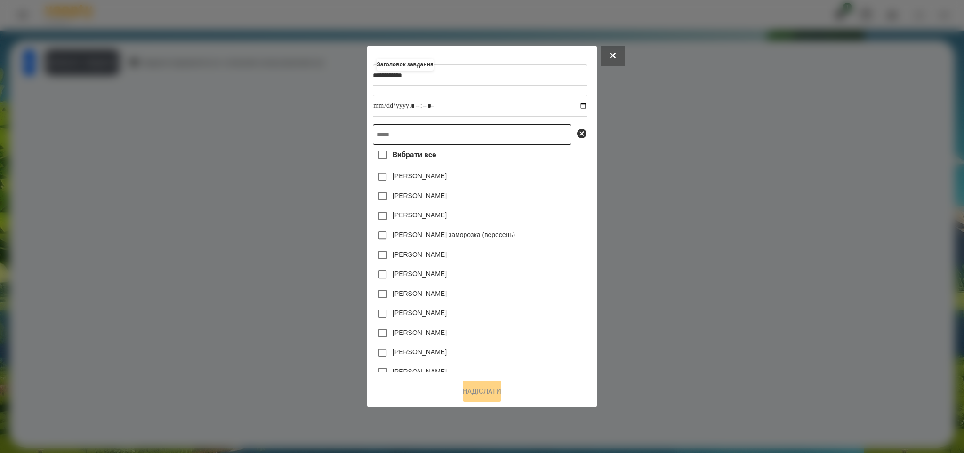
click at [373, 137] on input "text" at bounding box center [472, 134] width 199 height 21
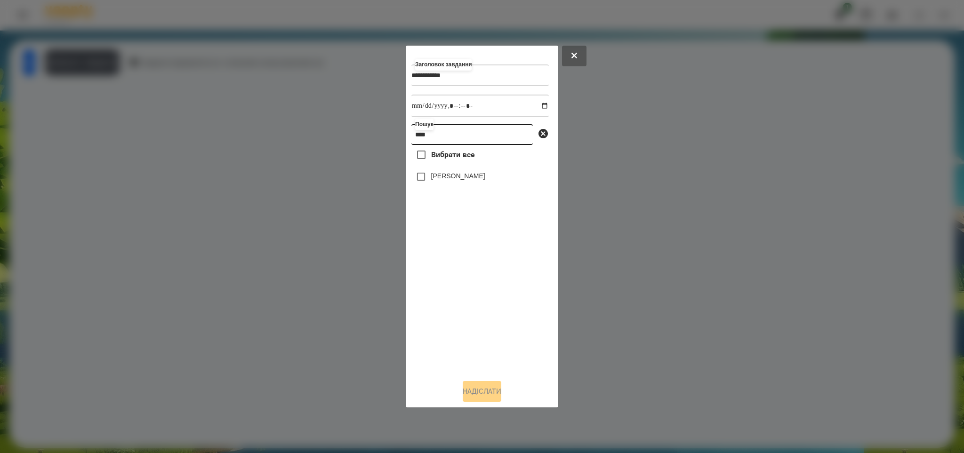
type input "****"
click at [537, 105] on input "datetime-local" at bounding box center [479, 106] width 137 height 23
type input "**********"
click at [468, 392] on button "Надіслати" at bounding box center [481, 391] width 39 height 21
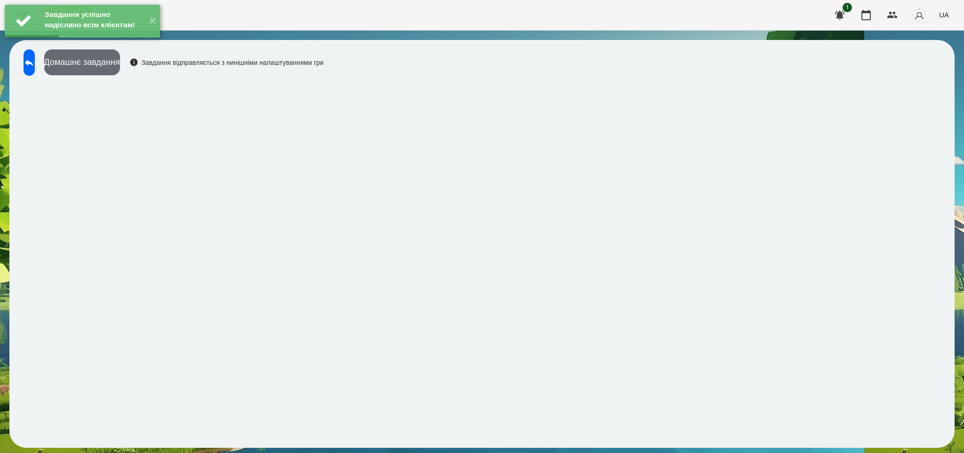
click at [120, 63] on button "Домашнє завдання" at bounding box center [82, 62] width 76 height 26
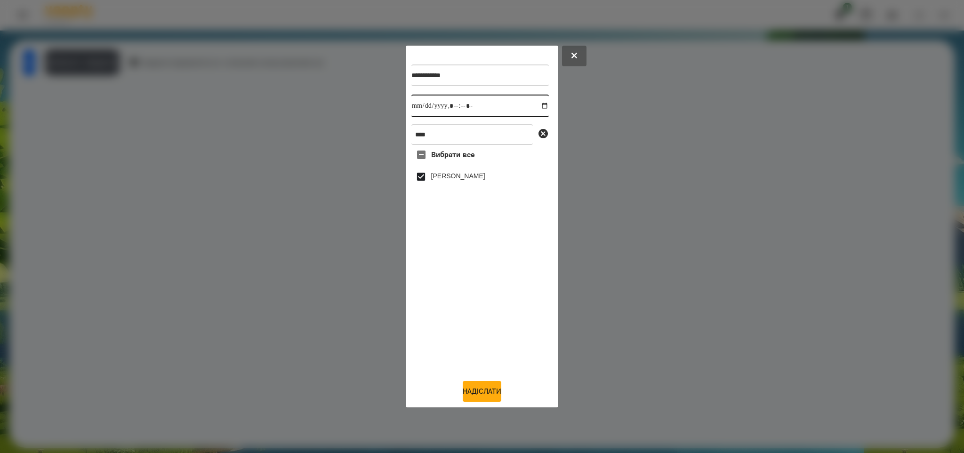
click at [533, 105] on input "datetime-local" at bounding box center [479, 106] width 137 height 23
type input "**********"
click at [478, 397] on button "Надіслати" at bounding box center [481, 391] width 39 height 21
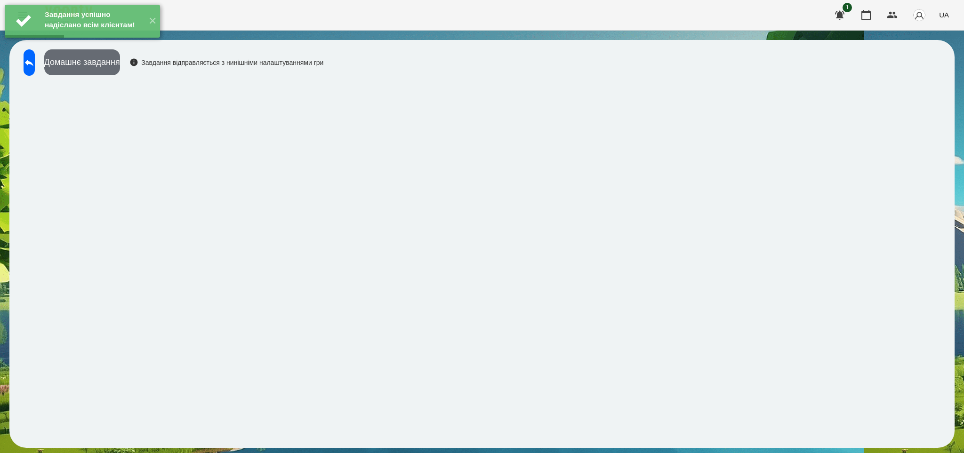
click at [120, 64] on button "Домашнє завдання" at bounding box center [82, 62] width 76 height 26
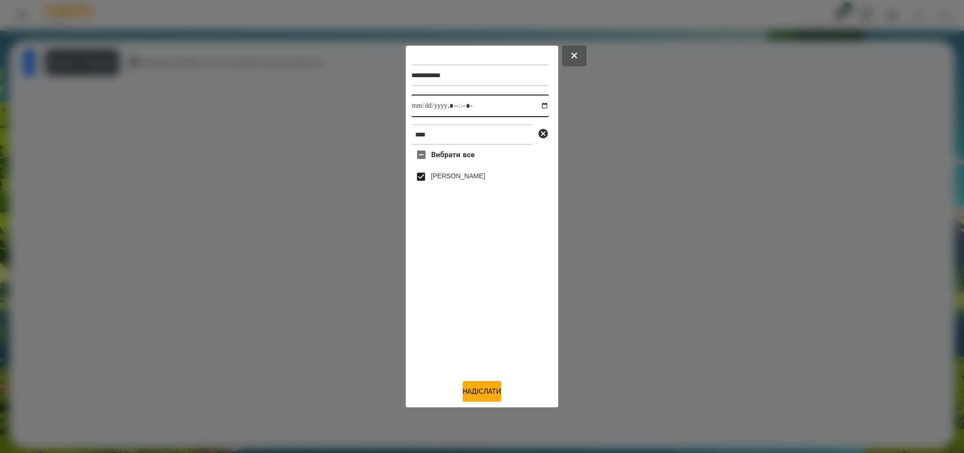
click at [534, 105] on input "datetime-local" at bounding box center [479, 106] width 137 height 23
type input "**********"
click at [473, 391] on button "Надіслати" at bounding box center [481, 391] width 39 height 21
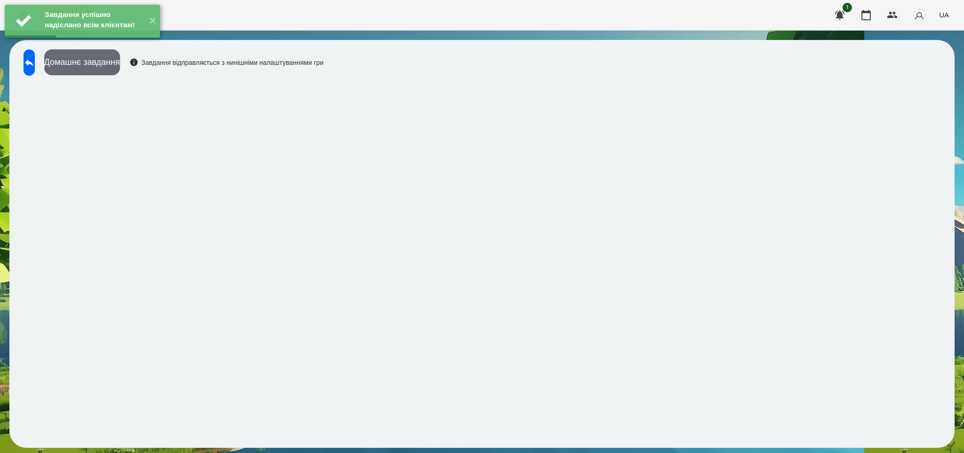
click at [120, 63] on button "Домашнє завдання" at bounding box center [82, 62] width 76 height 26
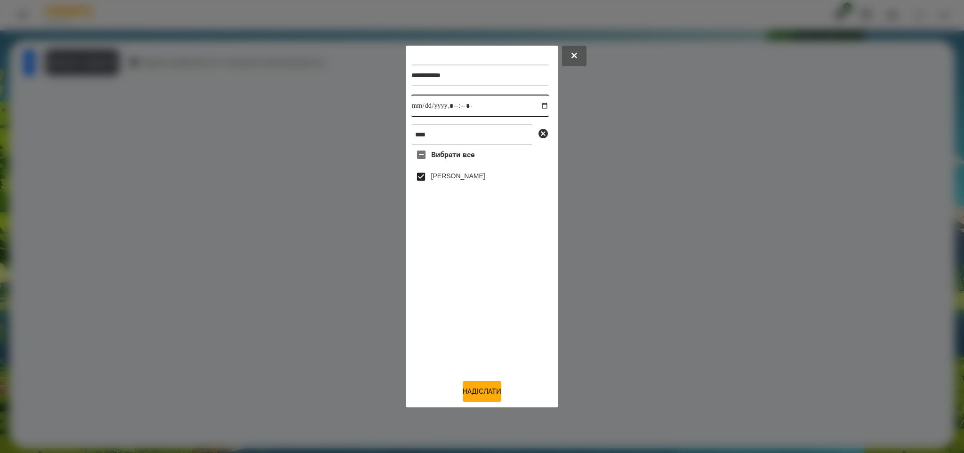
click at [536, 105] on input "datetime-local" at bounding box center [479, 106] width 137 height 23
type input "**********"
click at [475, 397] on button "Надіслати" at bounding box center [481, 391] width 39 height 21
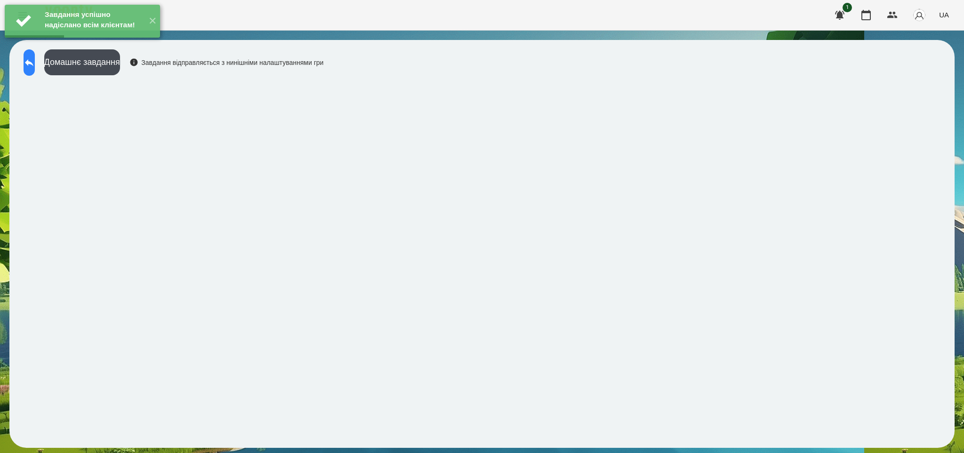
click at [33, 61] on icon at bounding box center [29, 62] width 8 height 7
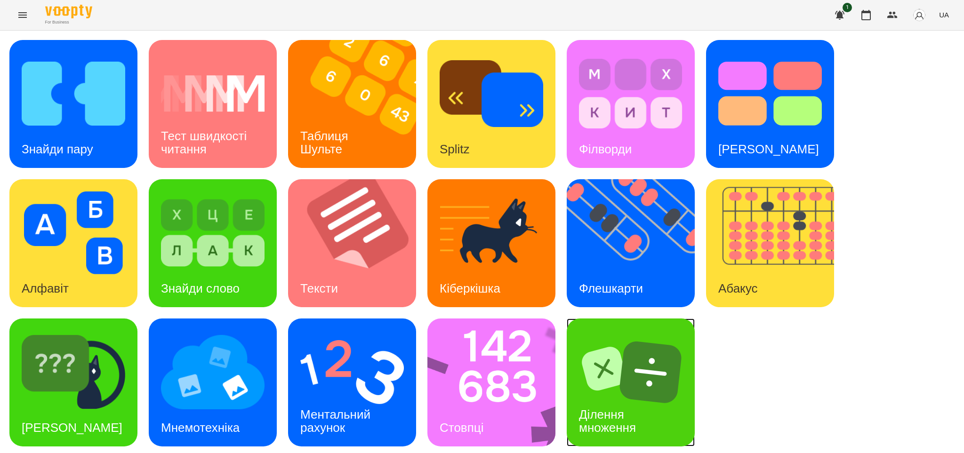
click at [636, 382] on img at bounding box center [631, 372] width 104 height 83
